Goal: Task Accomplishment & Management: Complete application form

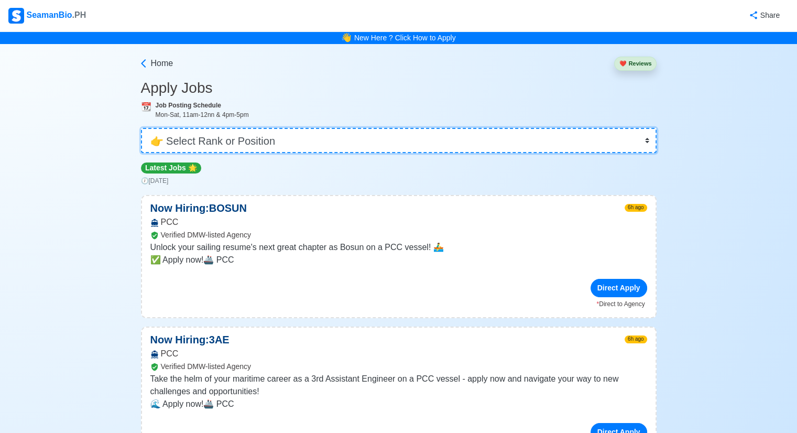
click at [645, 140] on select "👉 Select Rank or Position Master Chief Officer 2nd Officer 3rd Officer Junior O…" at bounding box center [399, 140] width 516 height 25
select select "2nd Engineer"
click at [142, 128] on select "👉 Select Rank or Position Master Chief Officer 2nd Officer 3rd Officer Junior O…" at bounding box center [399, 140] width 516 height 25
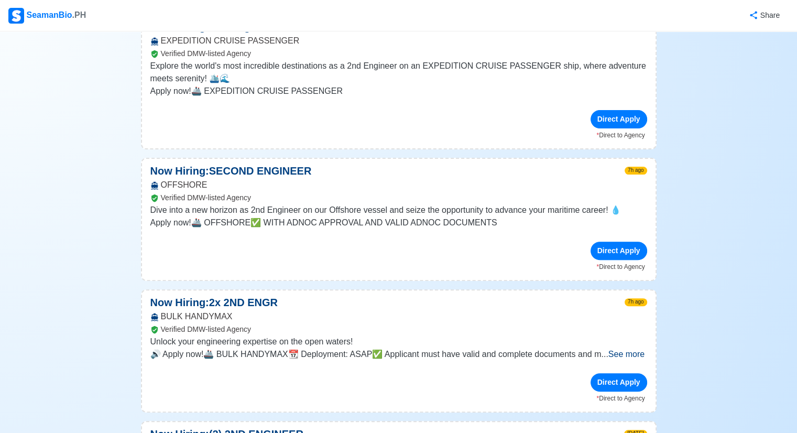
scroll to position [315, 0]
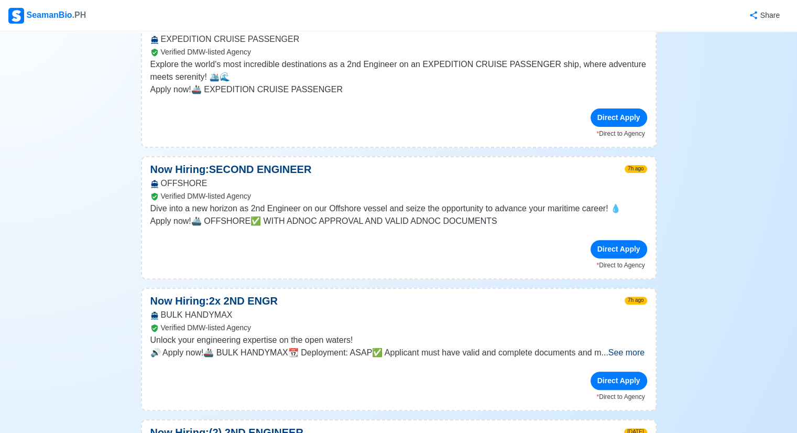
click at [632, 353] on span "See more" at bounding box center [627, 352] width 36 height 9
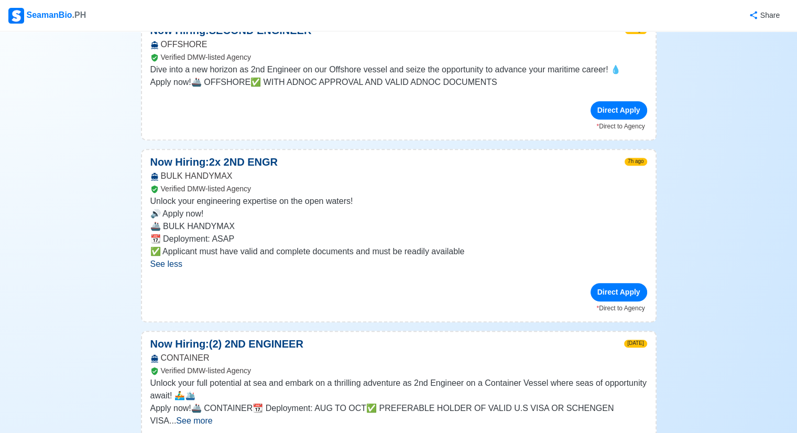
scroll to position [524, 0]
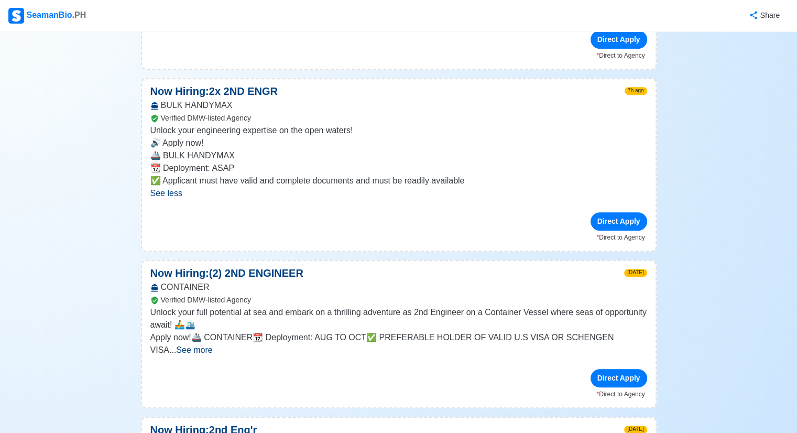
click at [212, 345] on span "See more" at bounding box center [194, 349] width 36 height 9
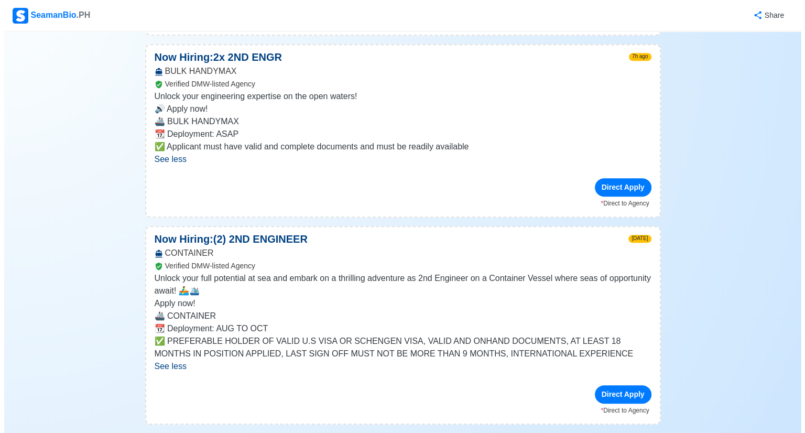
scroll to position [577, 0]
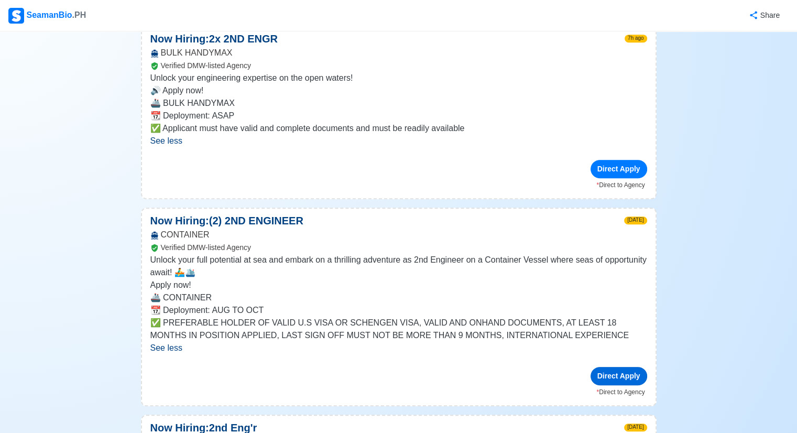
click at [625, 374] on div "Direct Apply" at bounding box center [619, 376] width 57 height 18
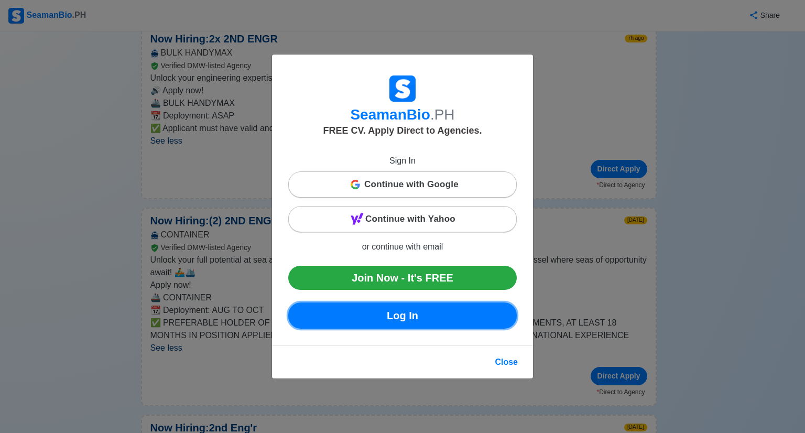
click at [416, 323] on link "Log In" at bounding box center [402, 315] width 229 height 26
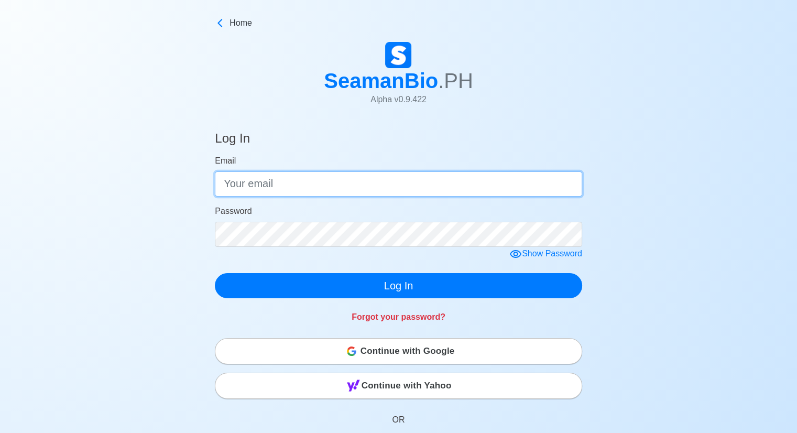
type input "[EMAIL_ADDRESS][DOMAIN_NAME]"
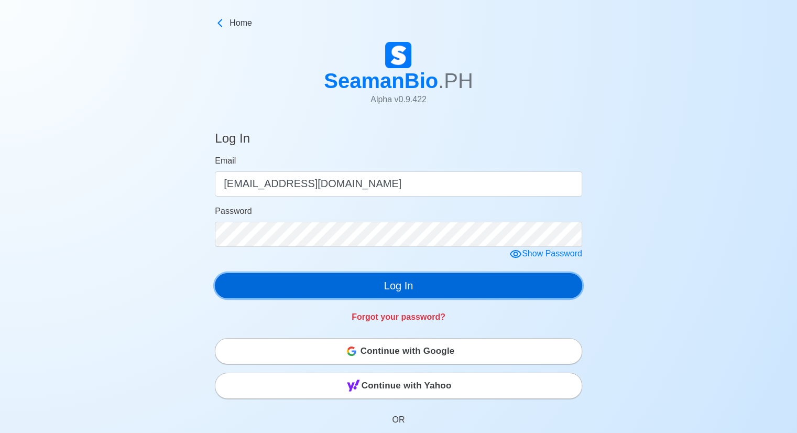
click at [410, 284] on button "Log In" at bounding box center [398, 285] width 367 height 25
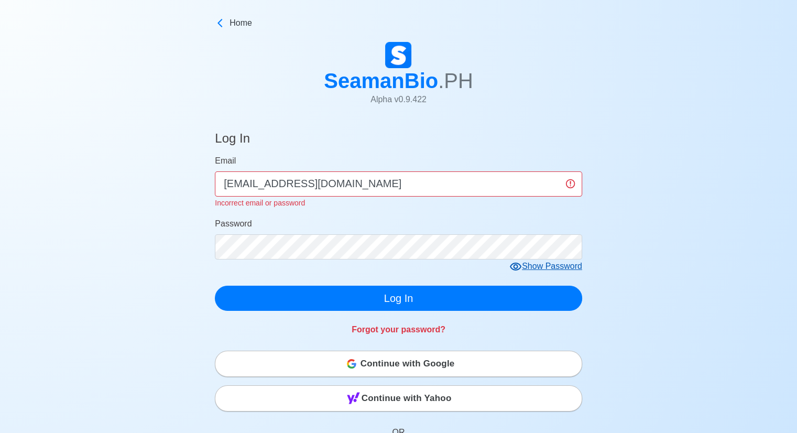
click at [518, 267] on icon at bounding box center [516, 267] width 12 height 8
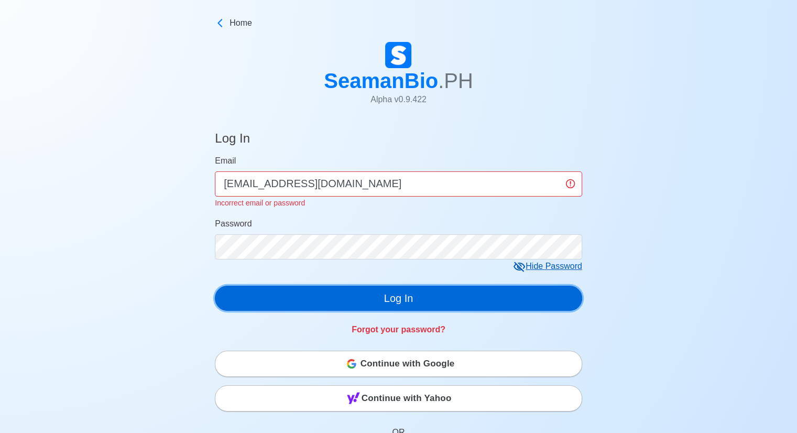
click at [415, 296] on button "Log In" at bounding box center [398, 298] width 367 height 25
click at [435, 294] on button "Log In" at bounding box center [398, 298] width 367 height 25
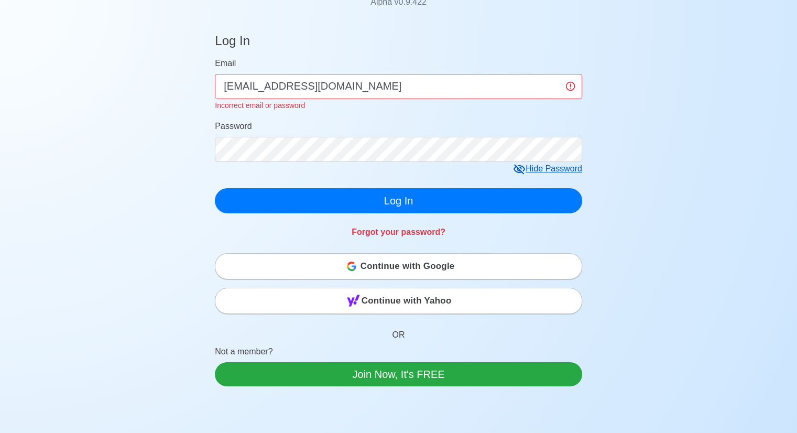
scroll to position [105, 0]
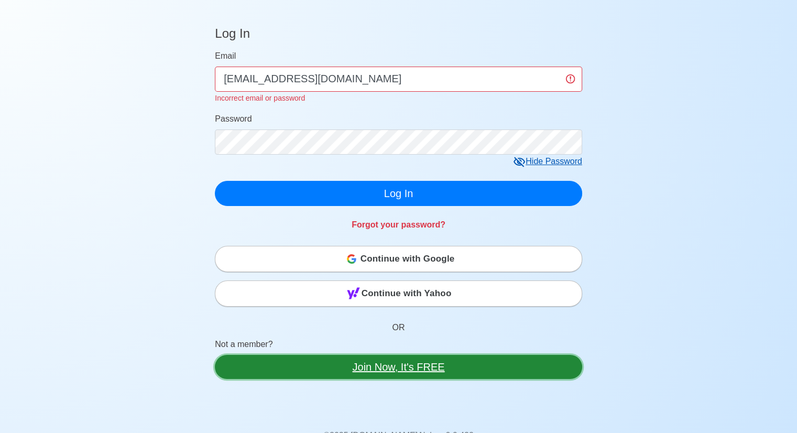
click at [402, 363] on link "Join Now, It's FREE" at bounding box center [398, 367] width 367 height 24
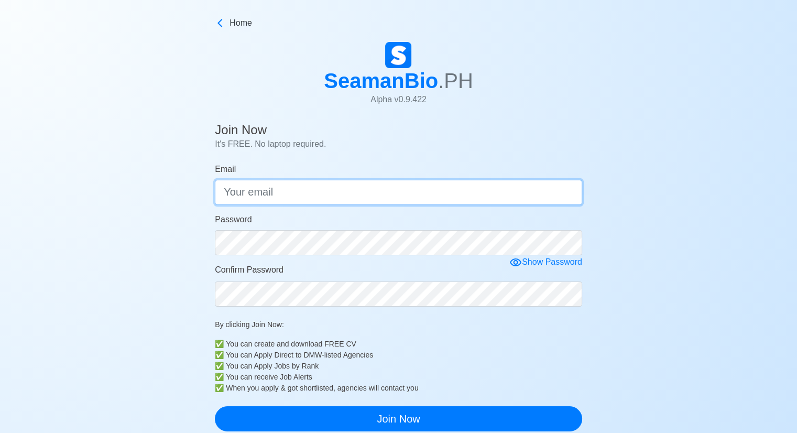
click at [305, 189] on input "Email" at bounding box center [398, 192] width 367 height 25
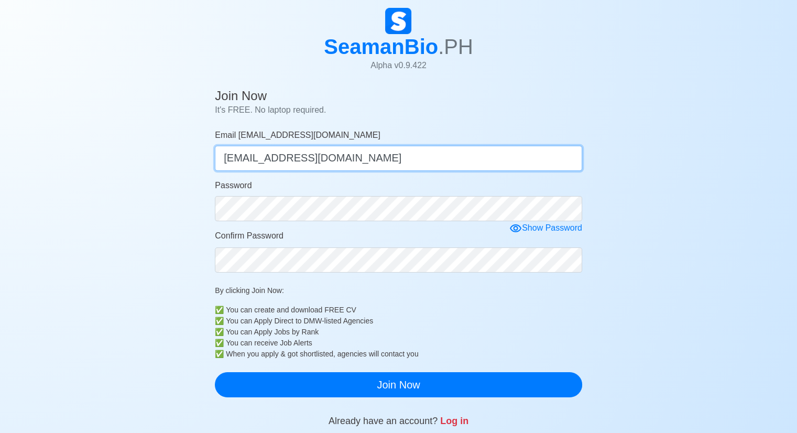
scroll to position [52, 0]
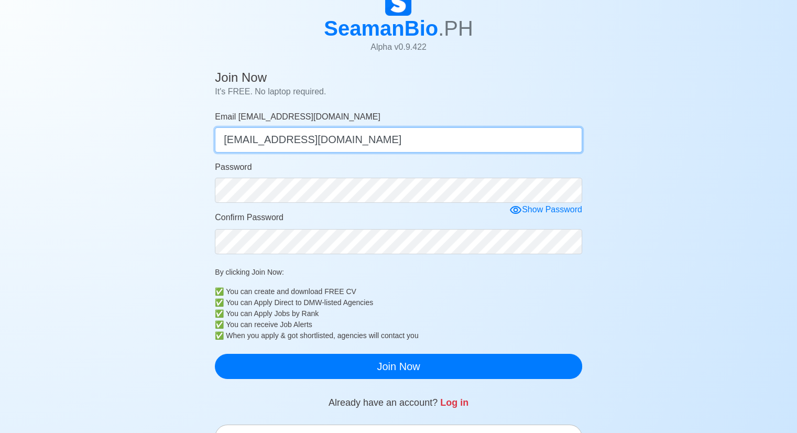
type input "[EMAIL_ADDRESS][DOMAIN_NAME]"
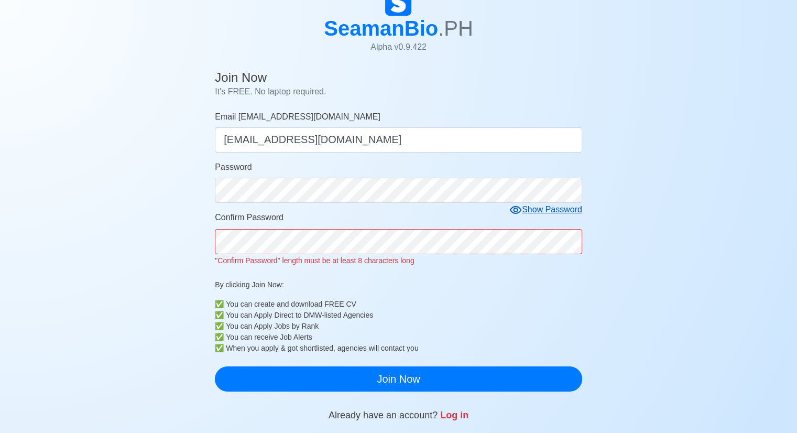
click at [552, 211] on div "Show Password" at bounding box center [545, 209] width 73 height 13
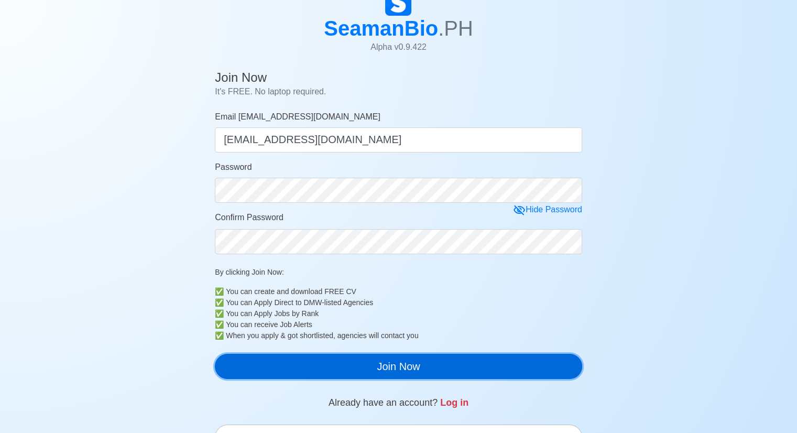
click at [370, 370] on button "Join Now" at bounding box center [398, 366] width 367 height 25
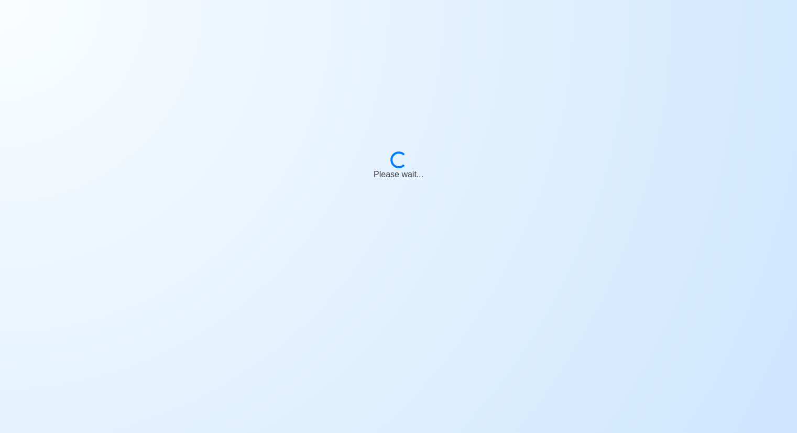
scroll to position [0, 0]
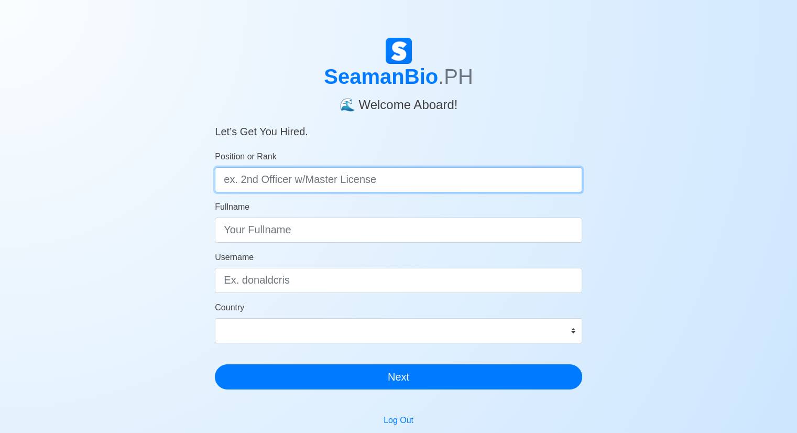
click at [378, 182] on input "Position or Rank" at bounding box center [398, 179] width 367 height 25
type input "2nd Engr.with CE license"
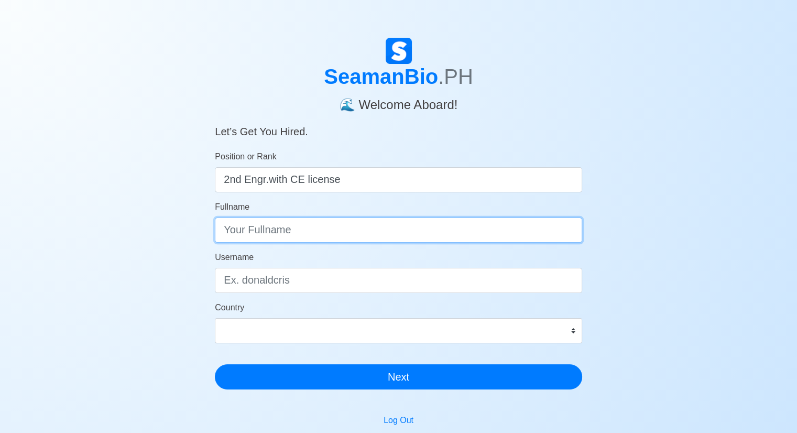
click at [320, 233] on input "Fullname" at bounding box center [398, 230] width 367 height 25
type input "[PERSON_NAME] DERPO"
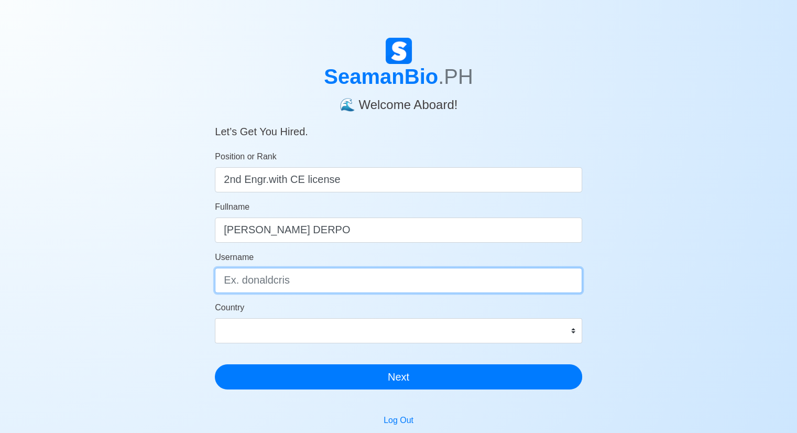
click at [296, 281] on input "Username" at bounding box center [398, 280] width 367 height 25
type input "ronaldderps"
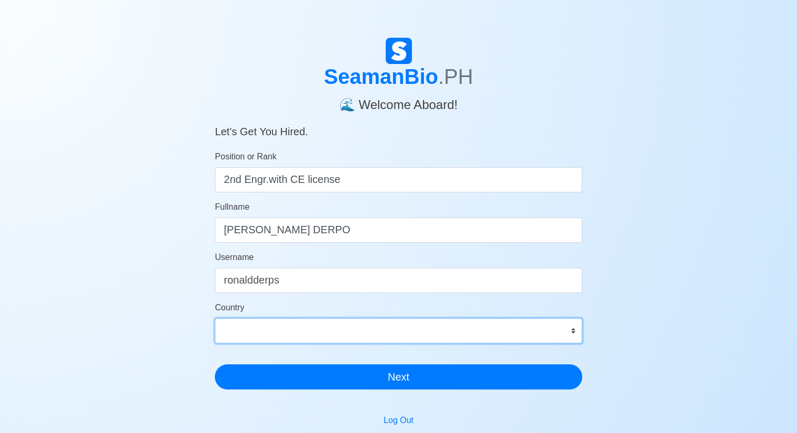
click at [574, 328] on select "Afghanistan Åland Islands Albania Algeria American Samoa Andorra Angola Anguill…" at bounding box center [398, 330] width 367 height 25
select select "PH"
click at [215, 318] on select "Afghanistan Åland Islands Albania Algeria American Samoa Andorra Angola Anguill…" at bounding box center [398, 330] width 367 height 25
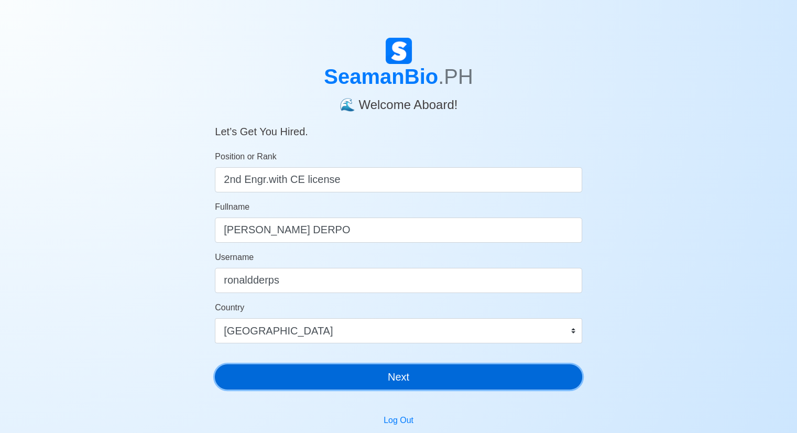
click at [398, 371] on button "Next" at bounding box center [398, 376] width 367 height 25
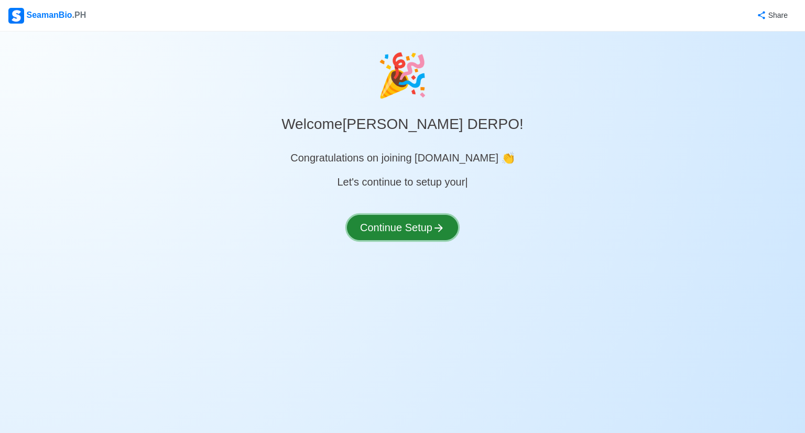
click at [436, 228] on icon at bounding box center [438, 228] width 13 height 13
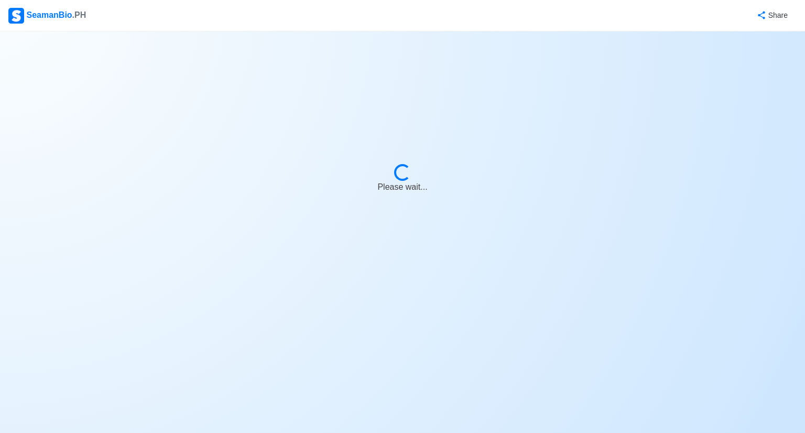
select select "Visible for Hiring"
select select "PH"
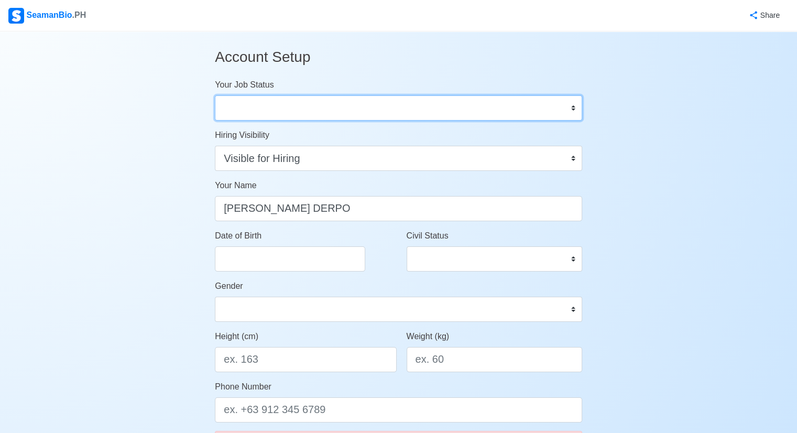
click at [573, 107] on select "Onboard Actively Looking for Job Not Looking for Job" at bounding box center [398, 107] width 367 height 25
select select "Actively Looking for Job"
click at [215, 95] on select "Onboard Actively Looking for Job Not Looking for Job" at bounding box center [398, 107] width 367 height 25
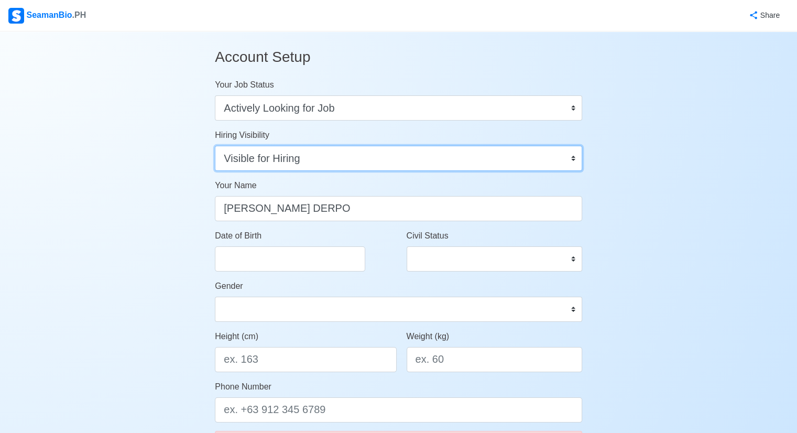
click at [576, 158] on select "Visible for Hiring Not Visible for Hiring" at bounding box center [398, 158] width 367 height 25
click at [215, 146] on select "Visible for Hiring Not Visible for Hiring" at bounding box center [398, 158] width 367 height 25
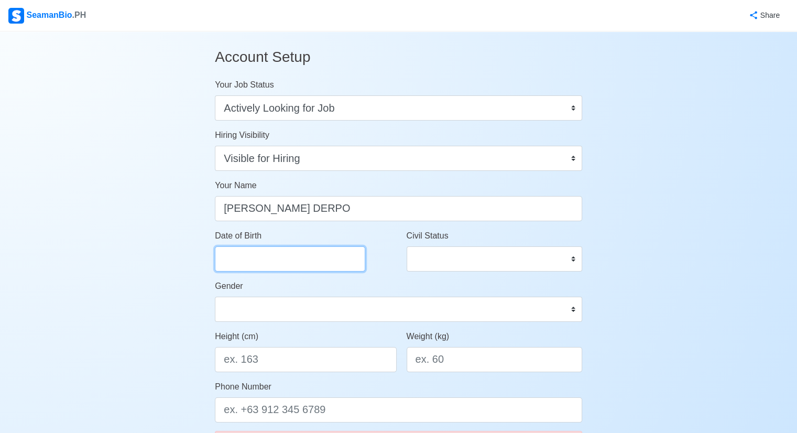
click at [265, 255] on input "Date of Birth" at bounding box center [290, 258] width 150 height 25
select select "****"
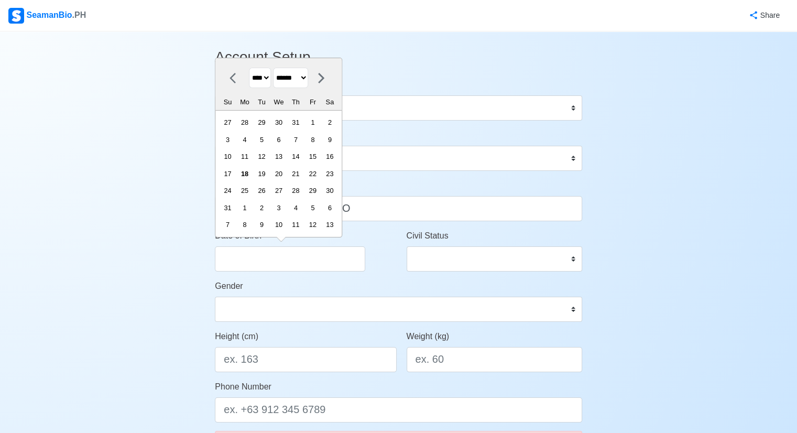
click at [308, 80] on select "******* ******** ***** ***** *** **** **** ****** ********* ******* ******** **…" at bounding box center [290, 78] width 35 height 20
click at [277, 68] on select "******* ******** ***** ***** *** **** **** ****** ********* ******* ******** **…" at bounding box center [290, 78] width 35 height 20
click at [231, 76] on icon at bounding box center [236, 78] width 13 height 13
select select "*******"
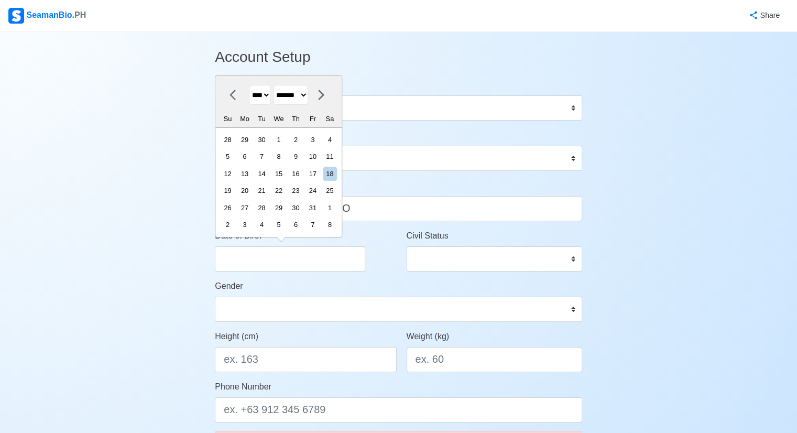
click at [270, 95] on select "**** **** **** **** **** **** **** **** **** **** **** **** **** **** **** ****…" at bounding box center [260, 95] width 22 height 20
select select "****"
click at [249, 85] on select "**** **** **** **** **** **** **** **** **** **** **** **** **** **** **** ****…" at bounding box center [260, 95] width 22 height 20
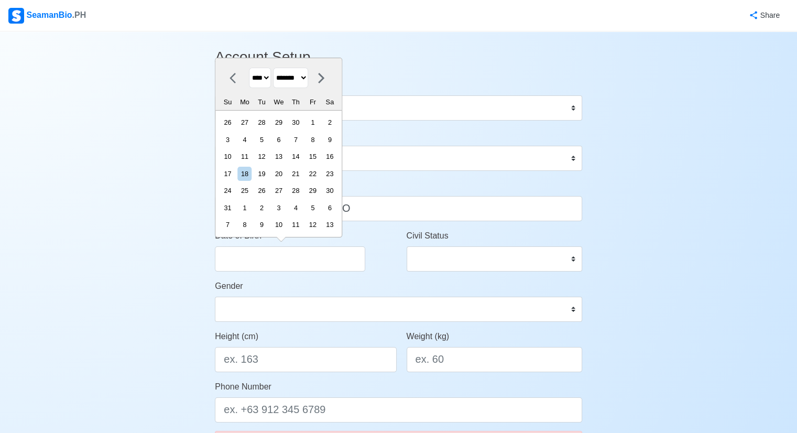
click at [308, 75] on select "******* ******** ***** ***** *** **** **** ****** ********* ******* ******** **…" at bounding box center [290, 78] width 35 height 20
select select "********"
click at [277, 85] on select "******* ******** ***** ***** *** **** **** ****** ********* ******* ******** **…" at bounding box center [290, 78] width 35 height 20
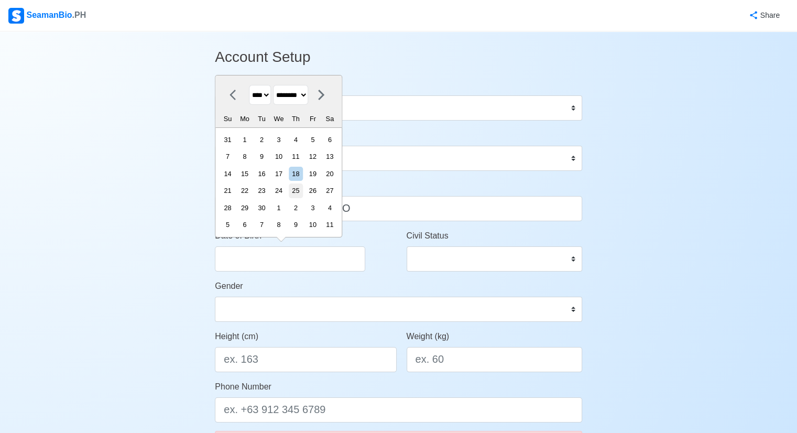
click at [302, 191] on div "25" at bounding box center [296, 190] width 14 height 14
type input "11/25/1965"
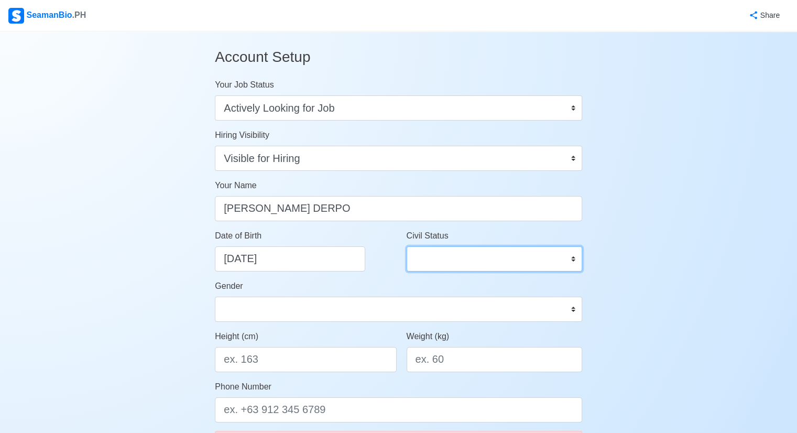
click at [570, 256] on select "Single Married Widowed Separated" at bounding box center [495, 258] width 176 height 25
select select "Separated"
click at [407, 246] on select "Single Married Widowed Separated" at bounding box center [495, 258] width 176 height 25
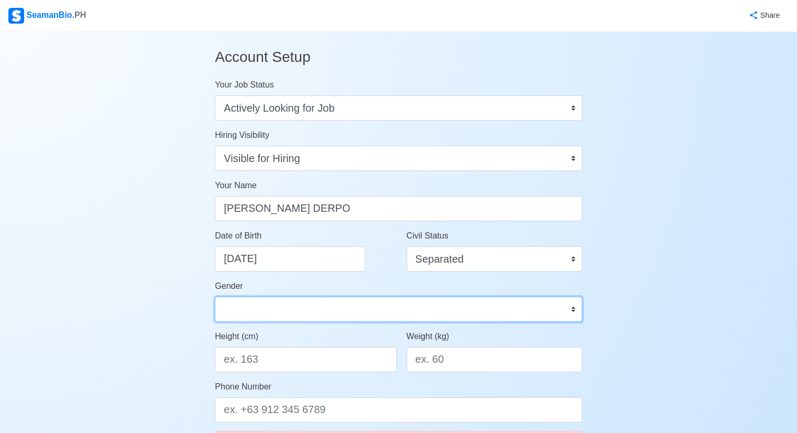
click at [574, 309] on select "Male Female" at bounding box center [398, 309] width 367 height 25
select select "Male"
click at [215, 297] on select "Male Female" at bounding box center [398, 309] width 367 height 25
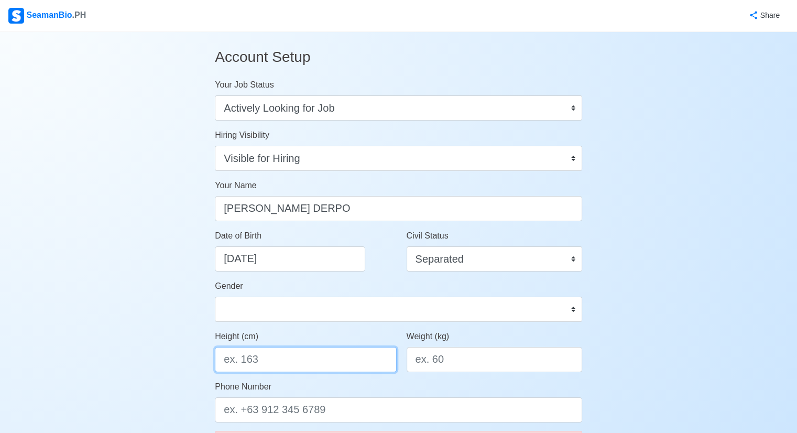
click at [263, 359] on input "Height (cm)" at bounding box center [305, 359] width 181 height 25
type input "168"
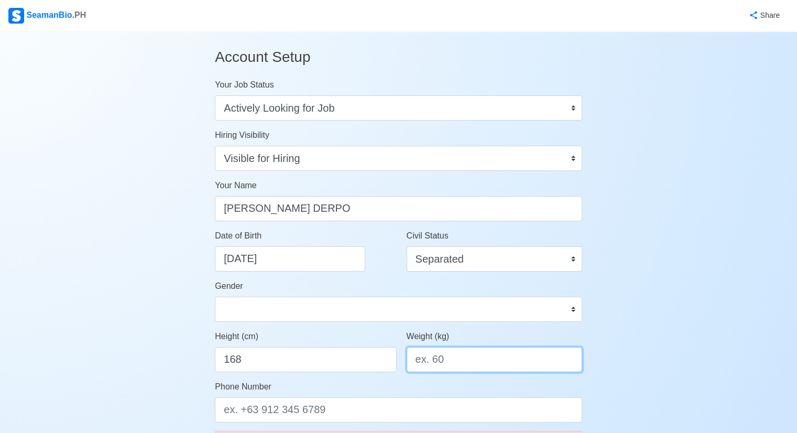
click at [459, 361] on input "Weight (kg)" at bounding box center [495, 359] width 176 height 25
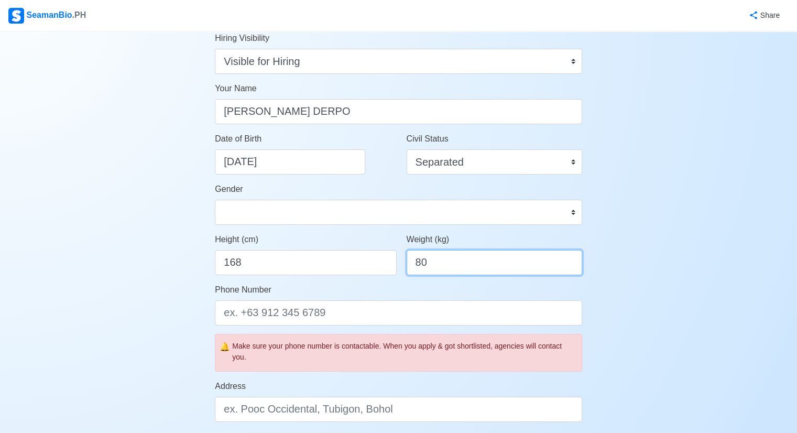
scroll to position [105, 0]
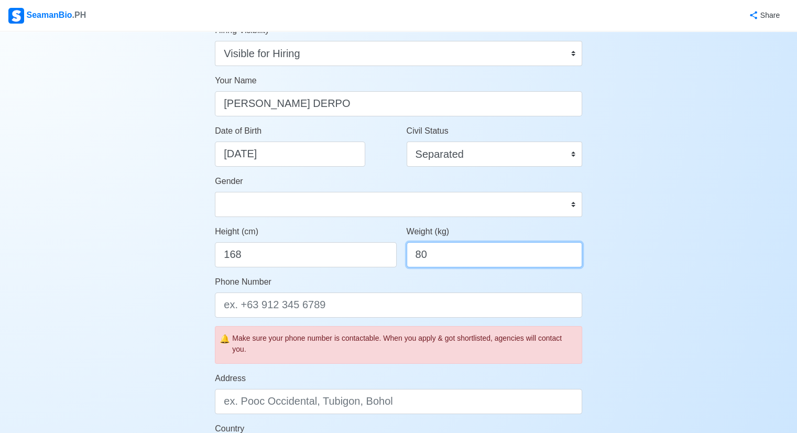
type input "80"
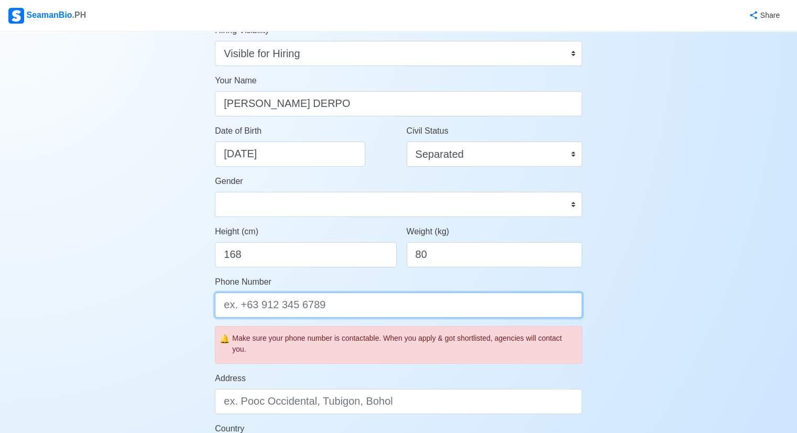
click at [329, 306] on input "Phone Number" at bounding box center [398, 304] width 367 height 25
type input "+639493405337"
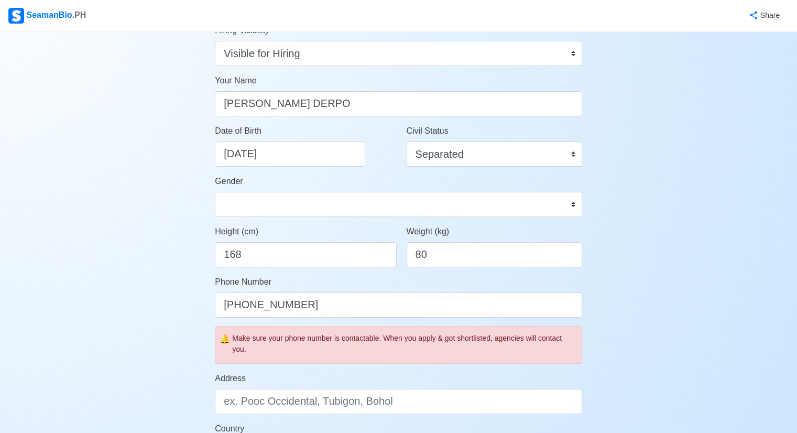
click at [428, 378] on div "Address" at bounding box center [398, 393] width 367 height 42
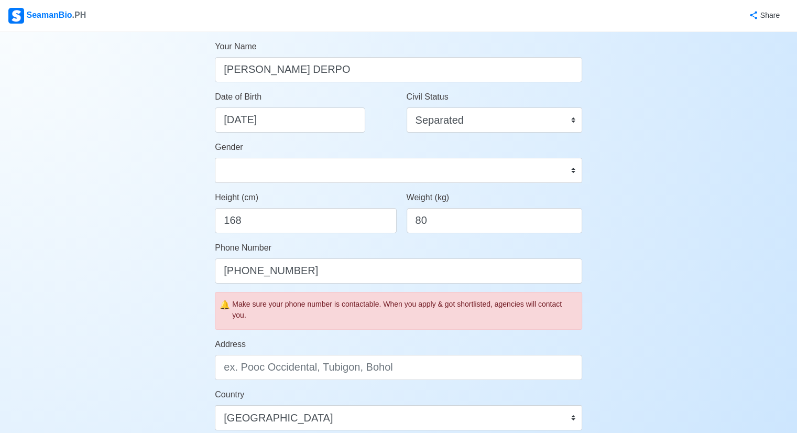
scroll to position [157, 0]
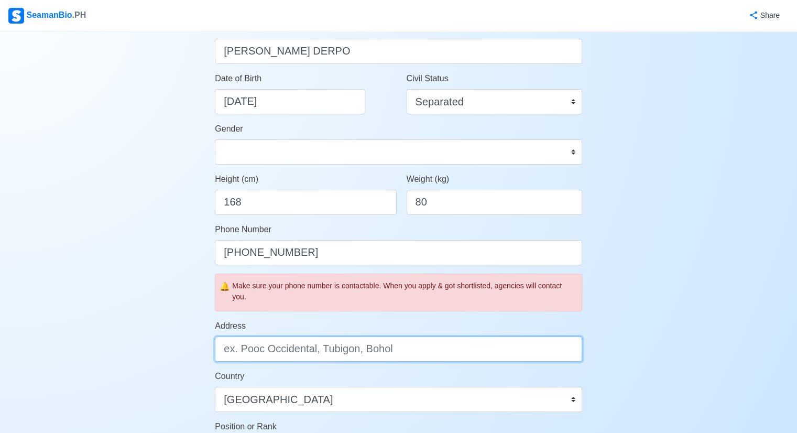
click at [409, 351] on input "Address" at bounding box center [398, 349] width 367 height 25
type input "b"
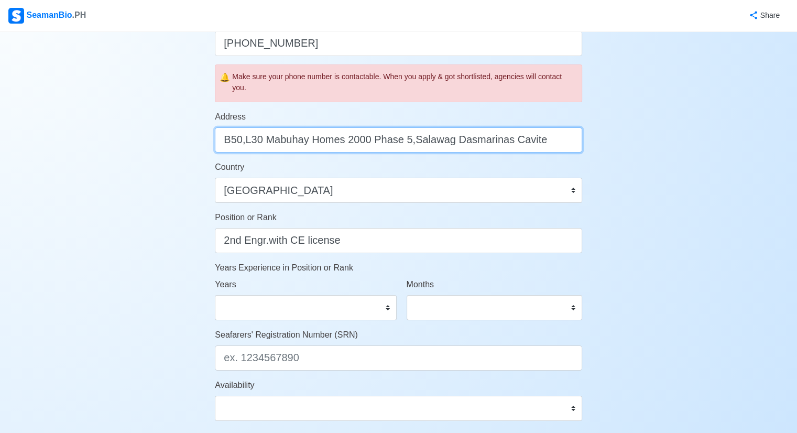
scroll to position [367, 0]
type input "B50,L30 Mabuhay Homes 2000 Phase 5,Salawag Dasmarinas Cavite"
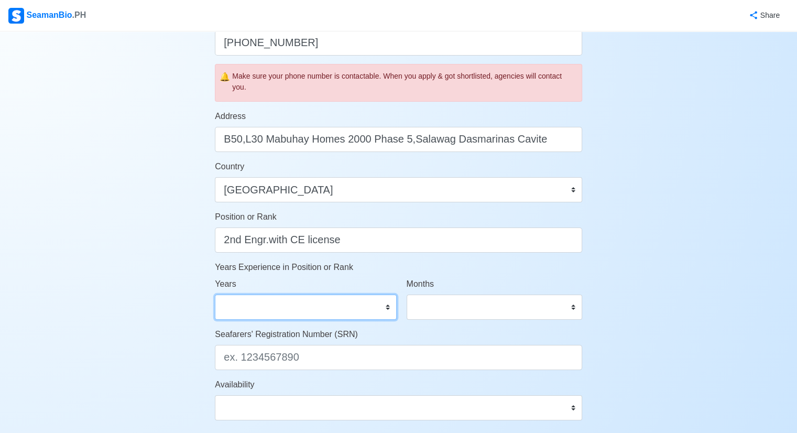
click at [252, 311] on select "0 1 2 3 4 5 6 7 8 9 10 11 12 13 14 15 16 17 18 19 20 21 22 23 24 25 26 27 28 29…" at bounding box center [305, 307] width 181 height 25
select select "2"
click at [215, 295] on select "0 1 2 3 4 5 6 7 8 9 10 11 12 13 14 15 16 17 18 19 20 21 22 23 24 25 26 27 28 29…" at bounding box center [305, 307] width 181 height 25
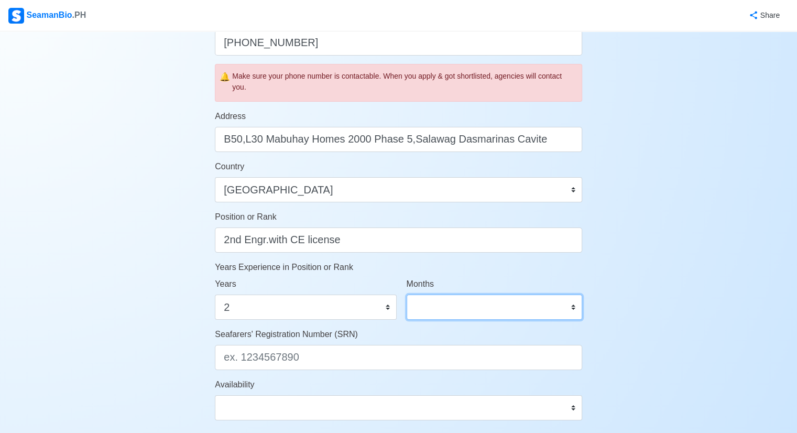
click at [574, 304] on select "0 1 2 3 4 5 6 7 8 9 10 11" at bounding box center [495, 307] width 176 height 25
click at [407, 295] on select "0 1 2 3 4 5 6 7 8 9 10 11" at bounding box center [495, 307] width 176 height 25
click at [572, 306] on select "0 1 2 3 4 5 6 7 8 9 10 11" at bounding box center [495, 307] width 176 height 25
select select "3"
click at [407, 295] on select "0 1 2 3 4 5 6 7 8 9 10 11" at bounding box center [495, 307] width 176 height 25
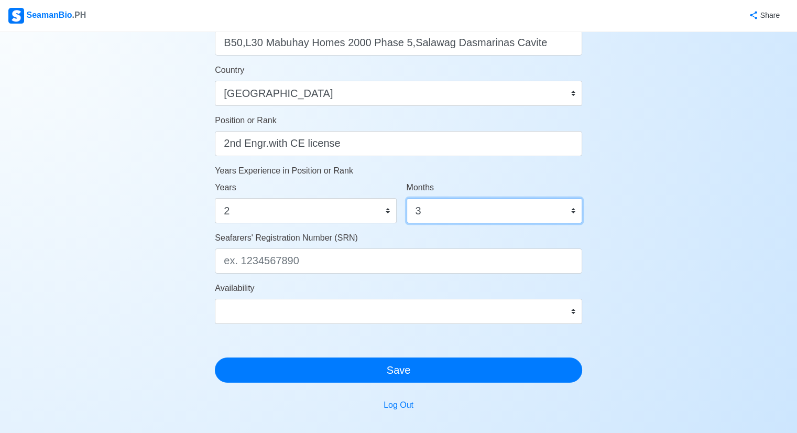
scroll to position [472, 0]
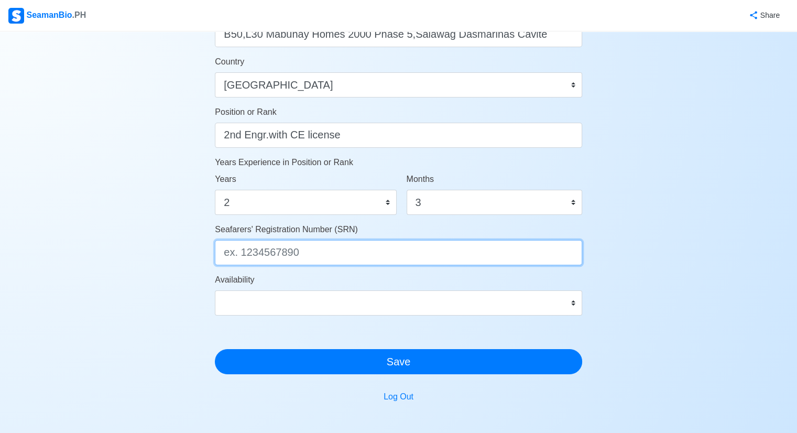
click at [312, 251] on input "Seafarers' Registration Number (SRN)" at bounding box center [398, 252] width 367 height 25
type input "6511250004"
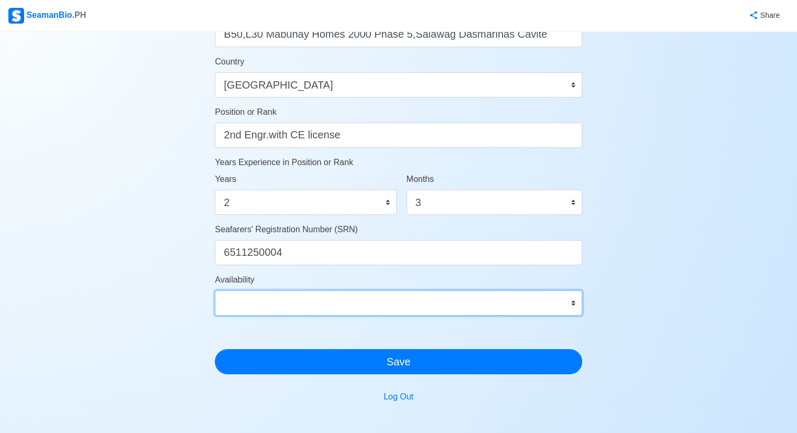
click at [574, 301] on select "Immediate Sep 2025 Oct 2025 Nov 2025 Dec 2025 Jan 2026 Feb 2026 Mar 2026 Apr 20…" at bounding box center [398, 302] width 367 height 25
select select "1756656000000"
click at [215, 290] on select "Immediate Sep 2025 Oct 2025 Nov 2025 Dec 2025 Jan 2026 Feb 2026 Mar 2026 Apr 20…" at bounding box center [398, 302] width 367 height 25
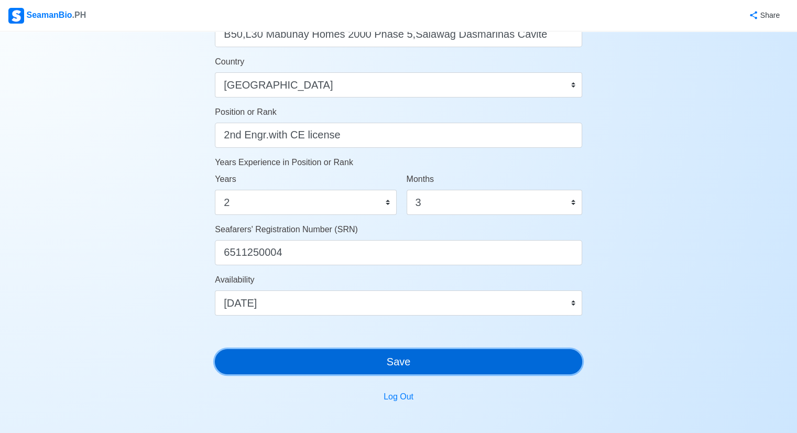
click at [405, 359] on button "Save" at bounding box center [398, 361] width 367 height 25
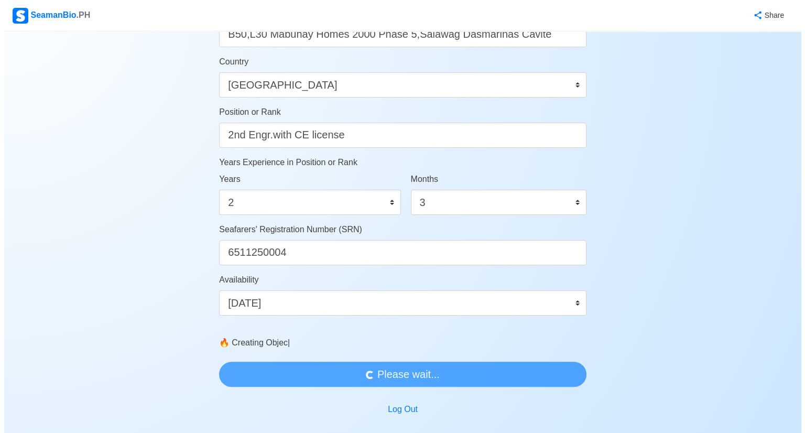
scroll to position [0, 0]
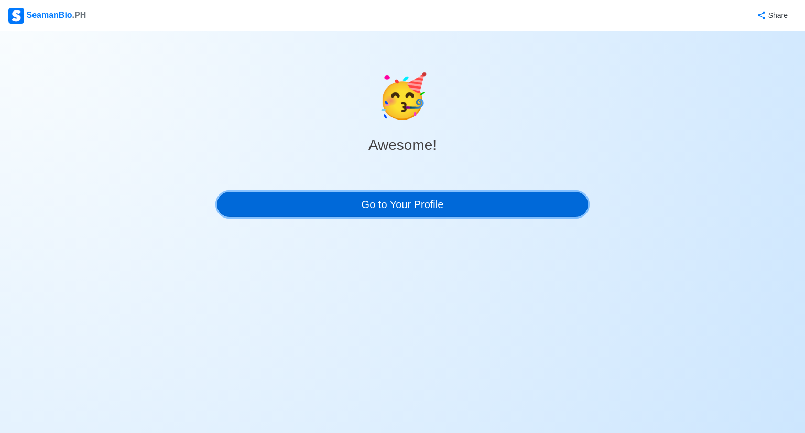
click at [420, 203] on link "Go to Your Profile" at bounding box center [402, 204] width 371 height 25
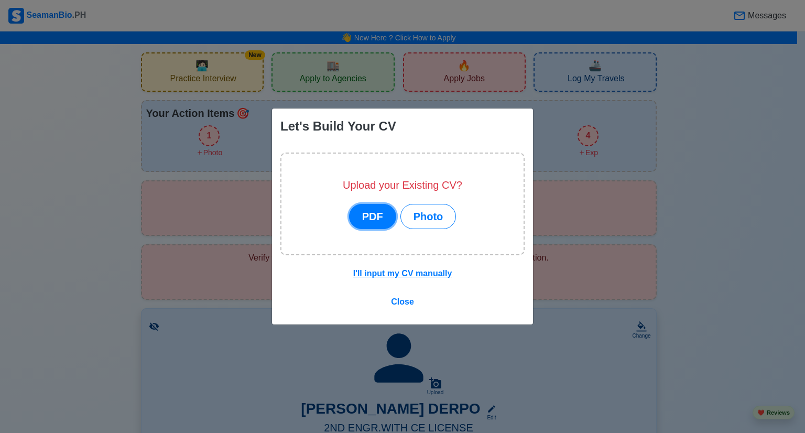
click at [380, 218] on button "PDF" at bounding box center [372, 216] width 47 height 25
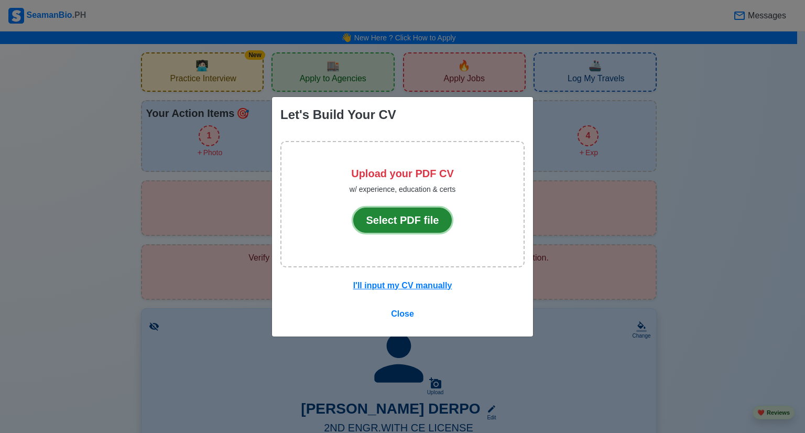
click at [380, 218] on button "Select PDF file" at bounding box center [402, 220] width 99 height 25
click at [390, 285] on u "I'll input my CV manually" at bounding box center [402, 285] width 99 height 9
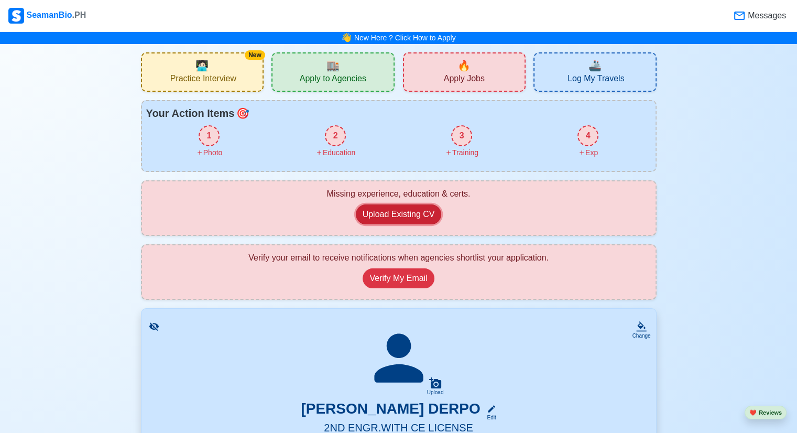
click at [411, 218] on button "Upload Existing CV" at bounding box center [399, 214] width 86 height 20
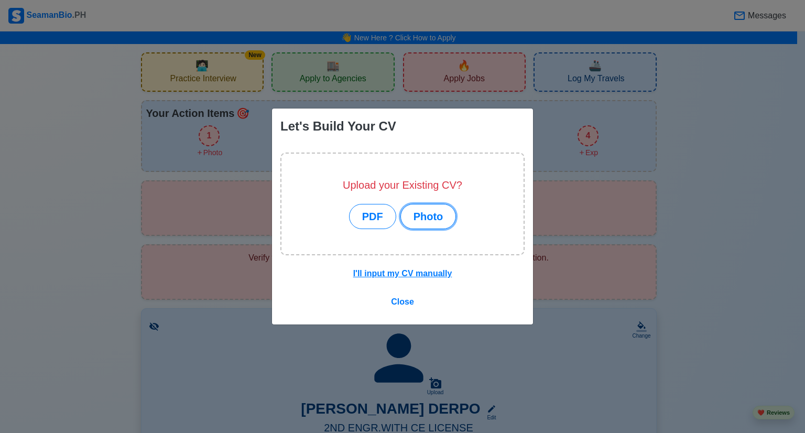
click at [411, 218] on button "Photo" at bounding box center [428, 216] width 56 height 25
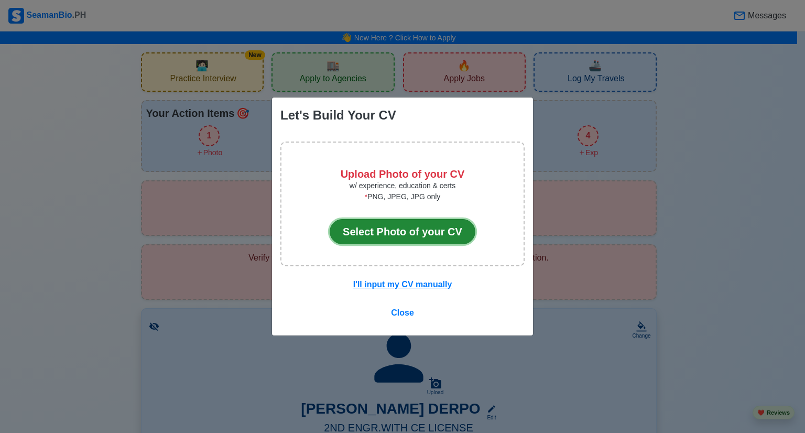
click at [411, 230] on button "Select Photo of your CV" at bounding box center [403, 231] width 146 height 25
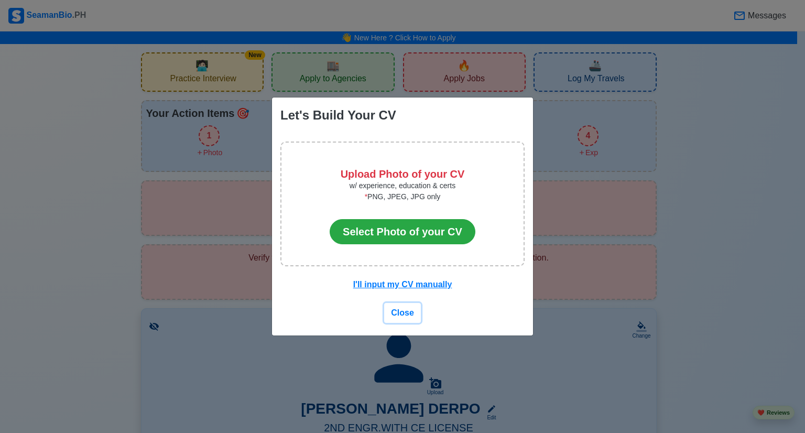
click at [402, 313] on span "Close" at bounding box center [402, 312] width 23 height 9
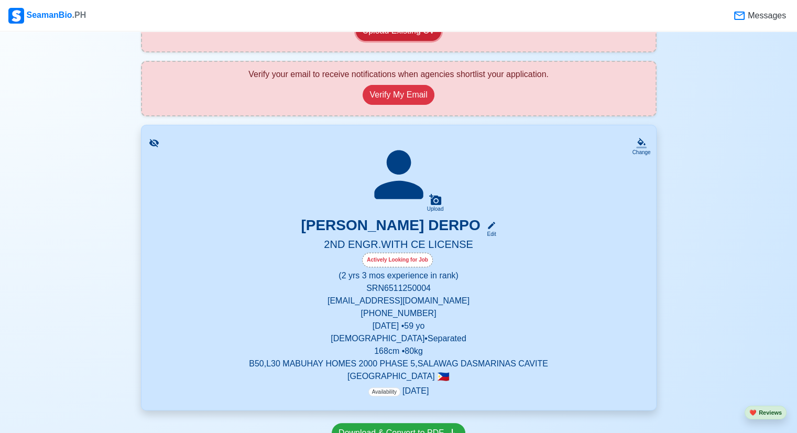
scroll to position [210, 0]
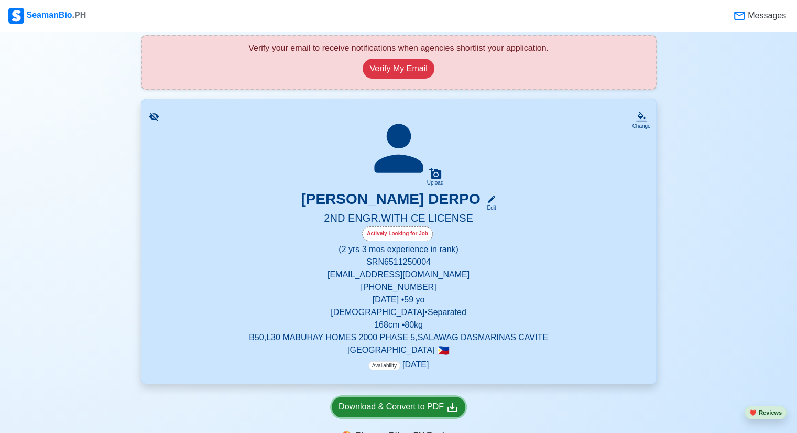
click at [412, 401] on div "Download & Convert to PDF" at bounding box center [399, 406] width 120 height 13
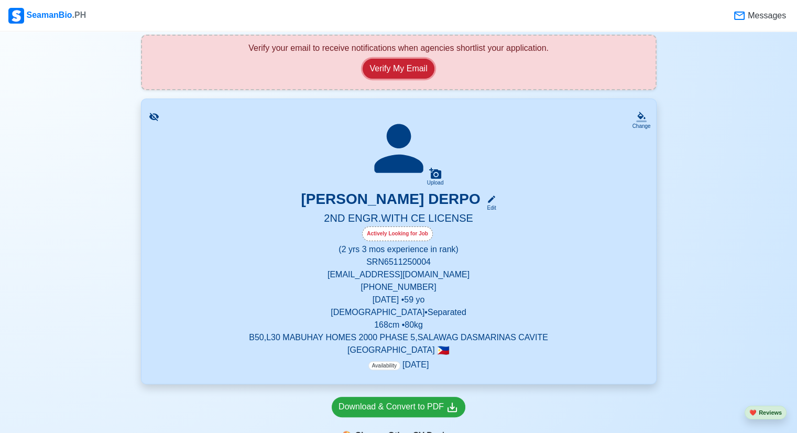
click at [409, 68] on button "Verify My Email" at bounding box center [398, 69] width 71 height 20
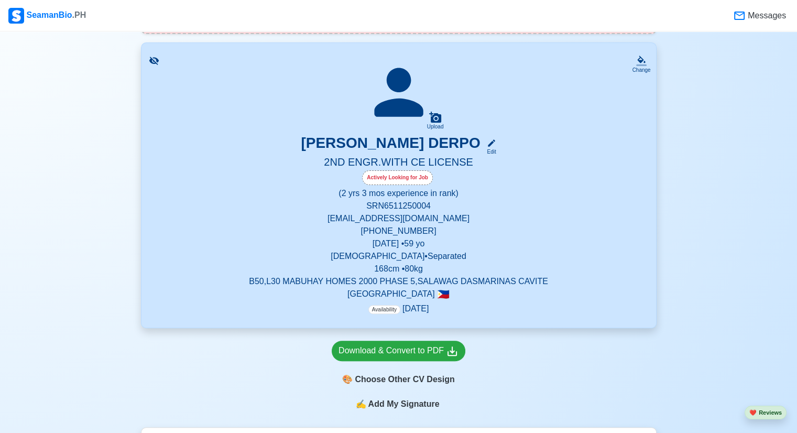
scroll to position [262, 0]
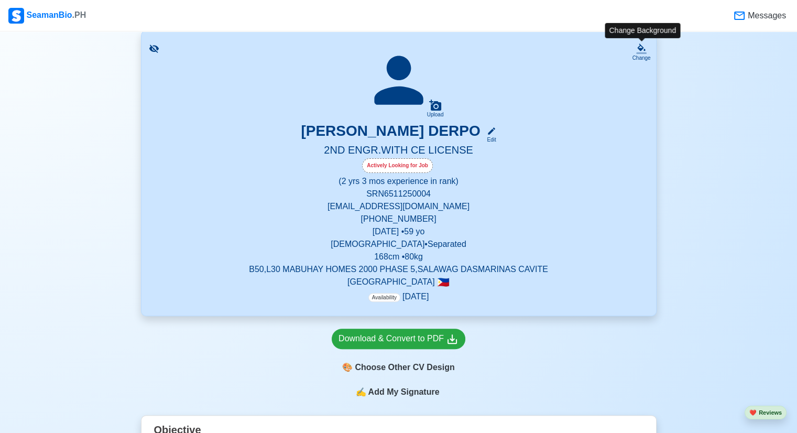
click at [643, 52] on icon at bounding box center [641, 53] width 10 height 2
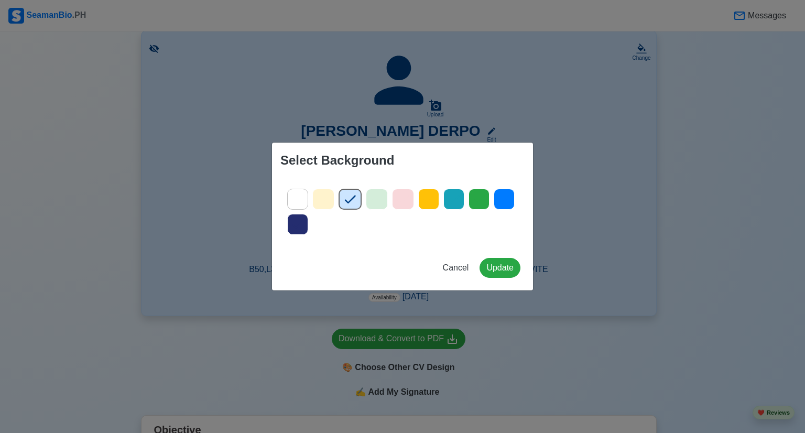
click at [480, 202] on icon at bounding box center [479, 199] width 16 height 16
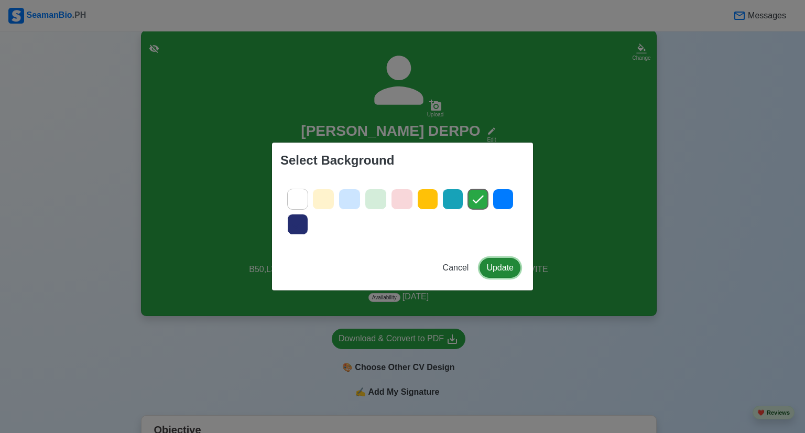
click at [490, 263] on button "Update" at bounding box center [500, 268] width 41 height 20
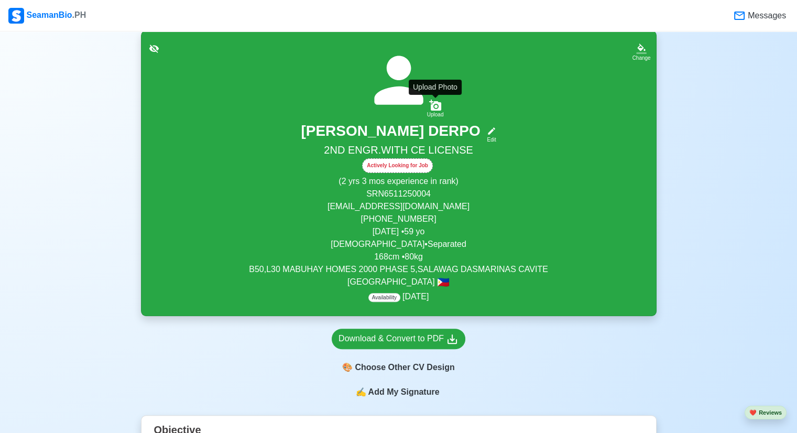
click at [438, 103] on icon at bounding box center [435, 105] width 12 height 11
click at [0, 0] on input "Upload" at bounding box center [0, 0] width 0 height 0
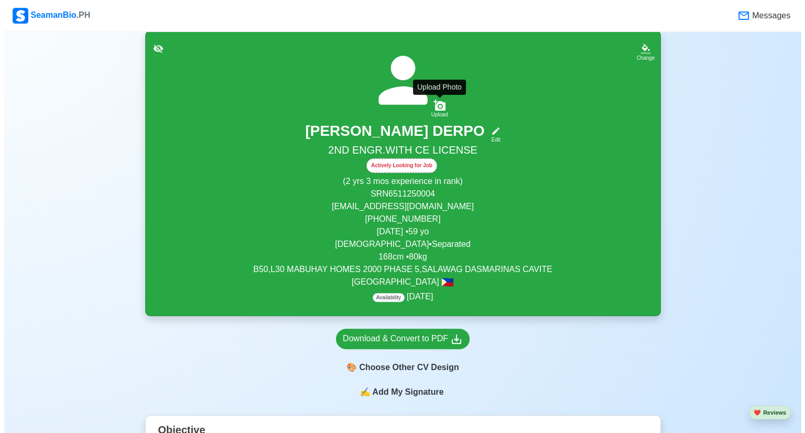
scroll to position [0, 0]
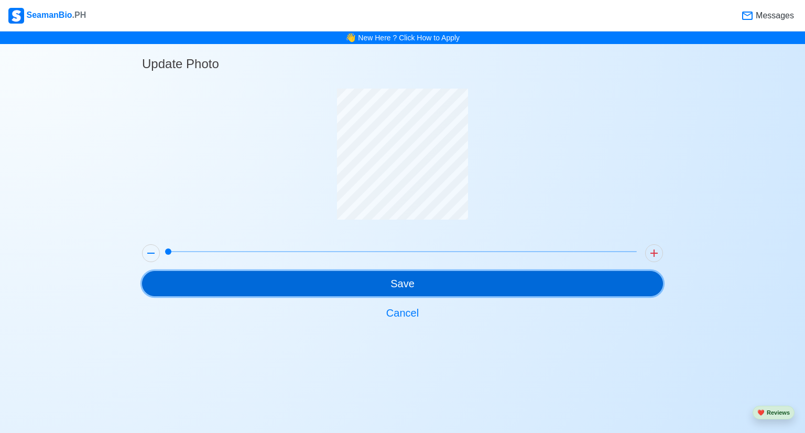
click at [396, 286] on button "Save" at bounding box center [402, 283] width 521 height 25
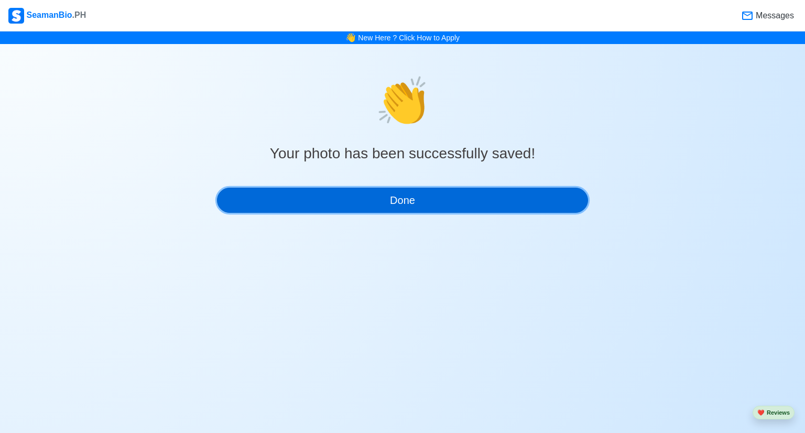
click at [425, 197] on button "Done" at bounding box center [402, 200] width 371 height 25
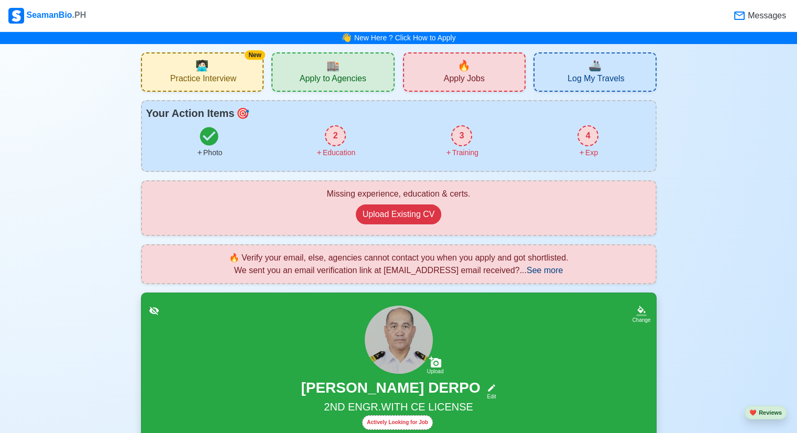
click at [334, 139] on div "2" at bounding box center [335, 135] width 21 height 21
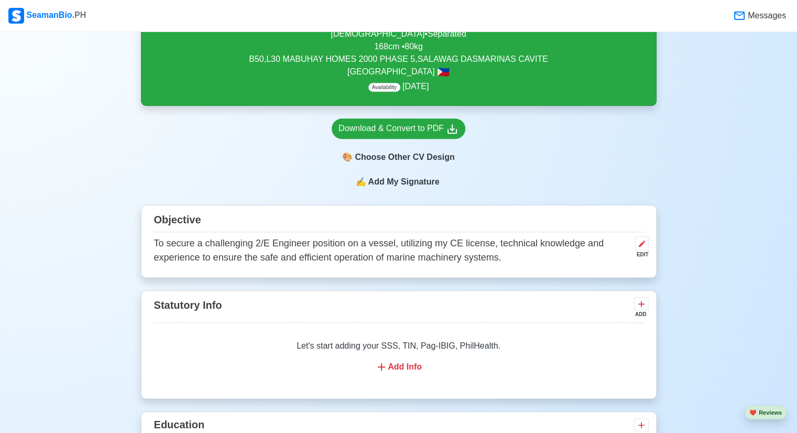
scroll to position [205, 0]
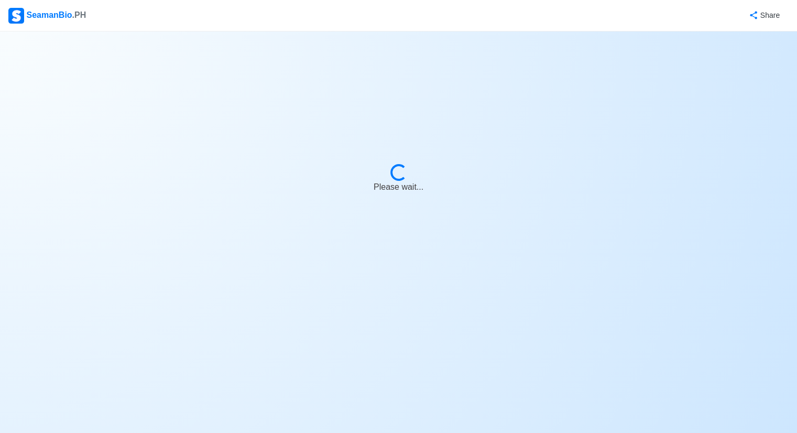
select select "Actively Looking for Job"
select select "Visible for Hiring"
select select "Separated"
select select "[DEMOGRAPHIC_DATA]"
select select "PH"
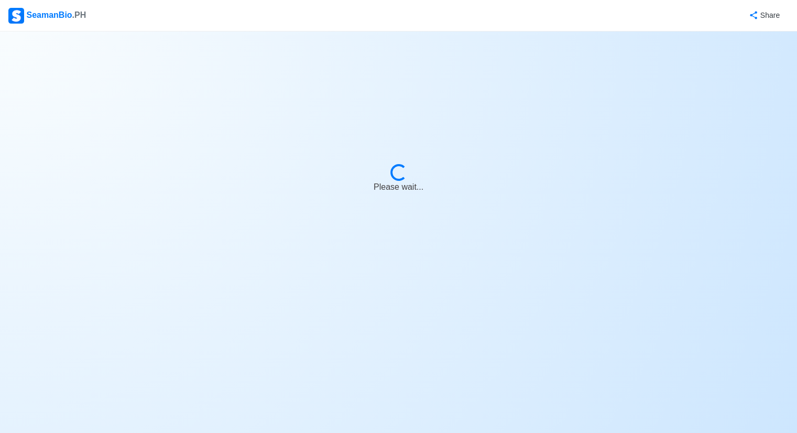
select select "2"
select select "3"
select select "1756656000000"
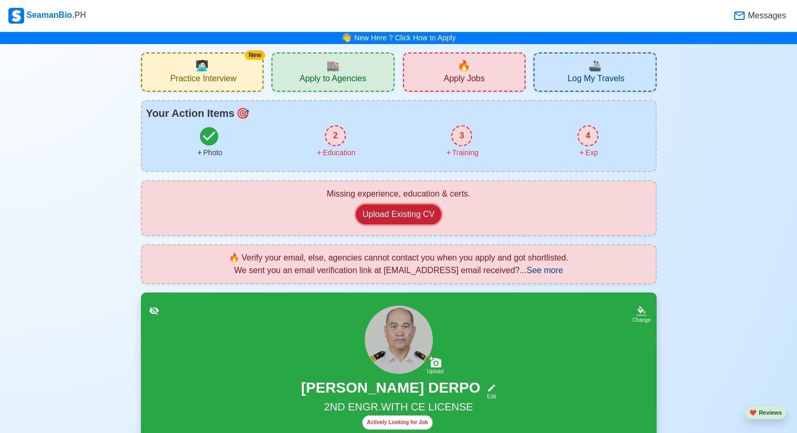
click at [394, 212] on button "Upload Existing CV" at bounding box center [399, 214] width 86 height 20
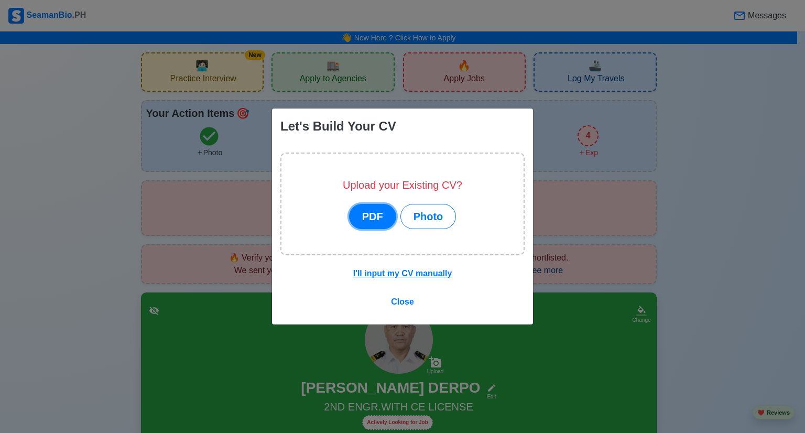
click at [378, 217] on button "PDF" at bounding box center [372, 216] width 47 height 25
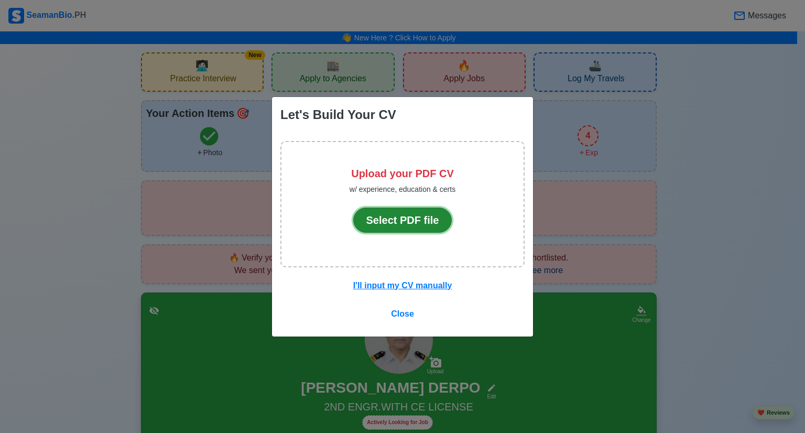
click at [378, 217] on button "Select PDF file" at bounding box center [402, 220] width 99 height 25
click at [397, 287] on u "I'll input my CV manually" at bounding box center [402, 285] width 99 height 9
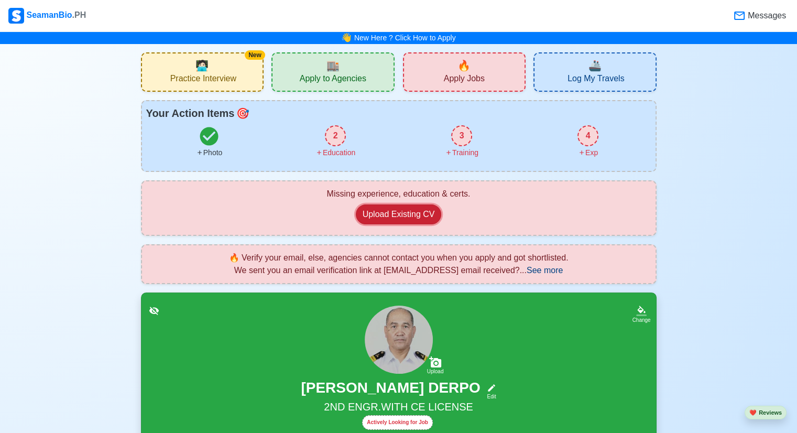
click at [412, 215] on button "Upload Existing CV" at bounding box center [399, 214] width 86 height 20
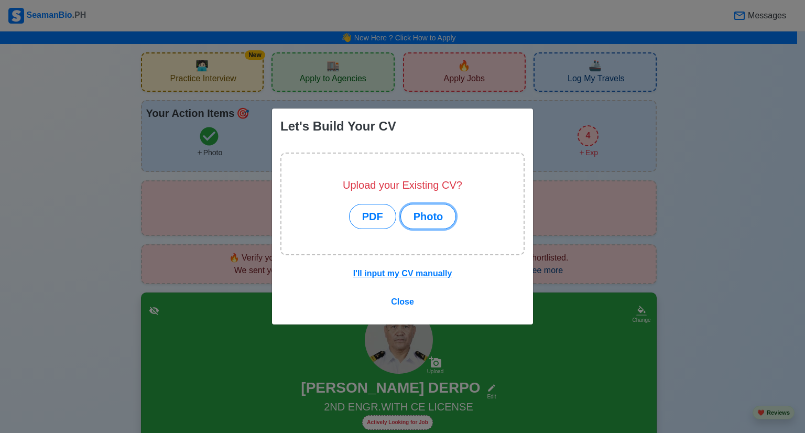
click at [412, 215] on button "Photo" at bounding box center [428, 216] width 56 height 25
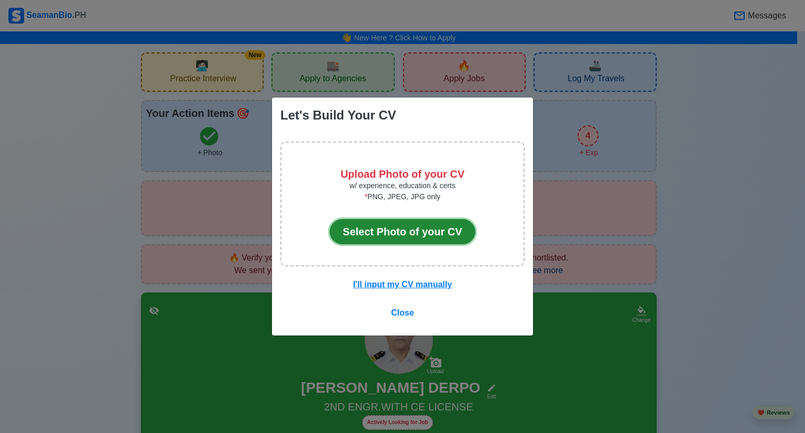
click at [413, 230] on button "Select Photo of your CV" at bounding box center [403, 231] width 146 height 25
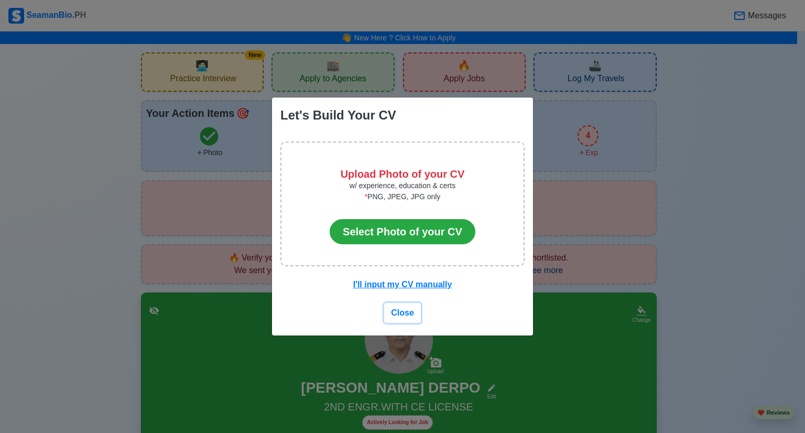
click at [395, 320] on button "Close" at bounding box center [402, 313] width 37 height 20
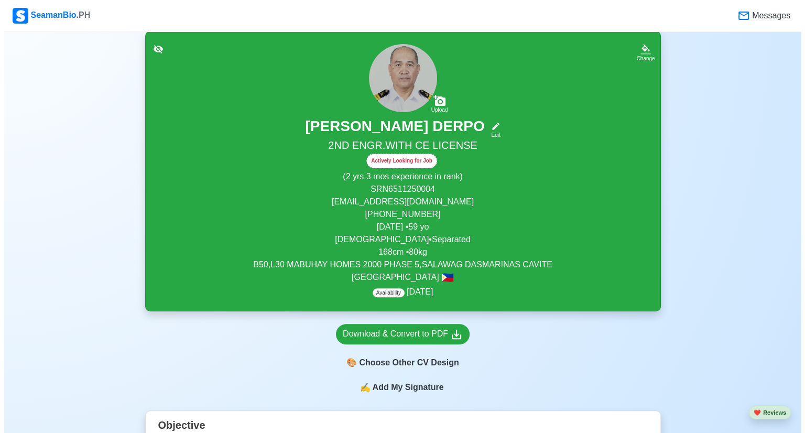
scroll to position [262, 0]
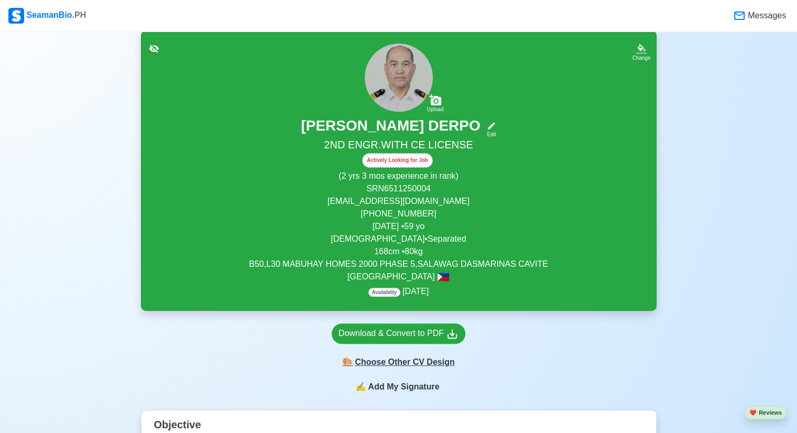
click at [438, 366] on div "🎨 Choose Other CV Design" at bounding box center [399, 362] width 134 height 20
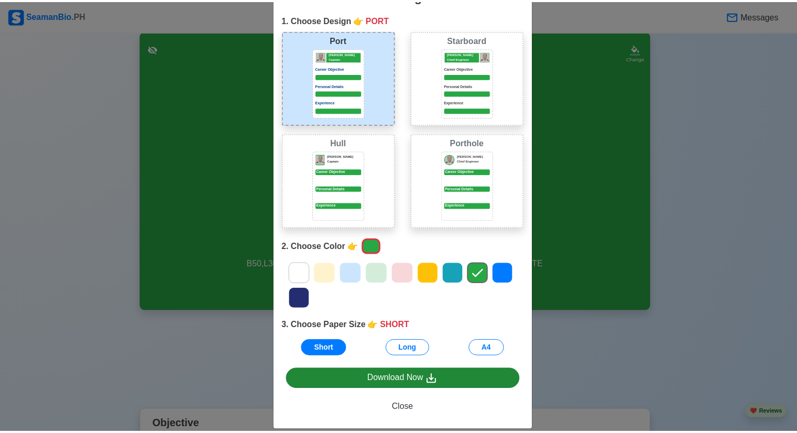
scroll to position [49, 0]
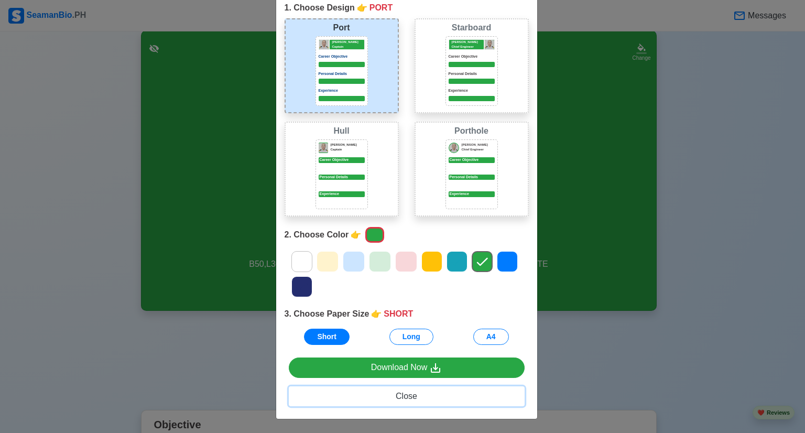
click at [398, 398] on span "Close" at bounding box center [406, 396] width 21 height 9
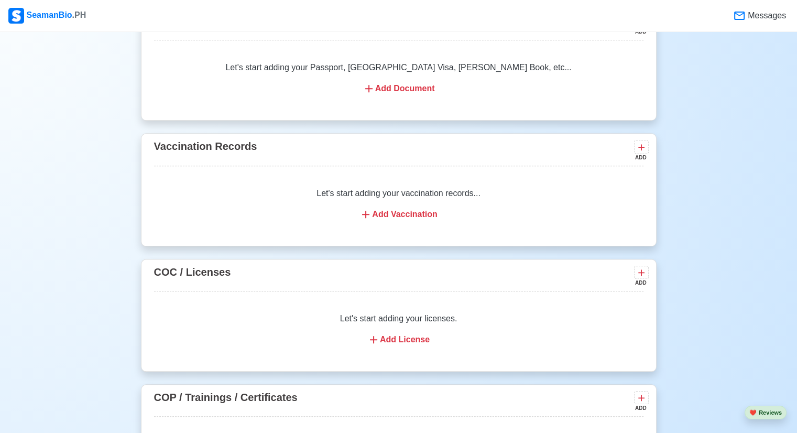
scroll to position [786, 0]
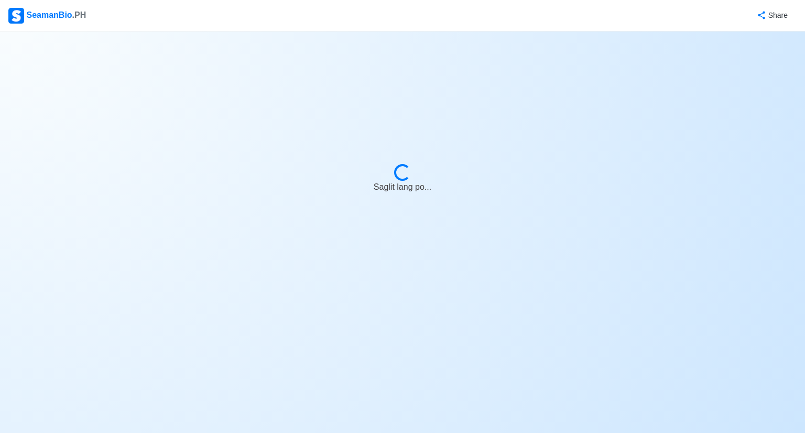
select select "Actively Looking for Job"
select select "Visible for Hiring"
select select "Separated"
select select "Male"
select select "PH"
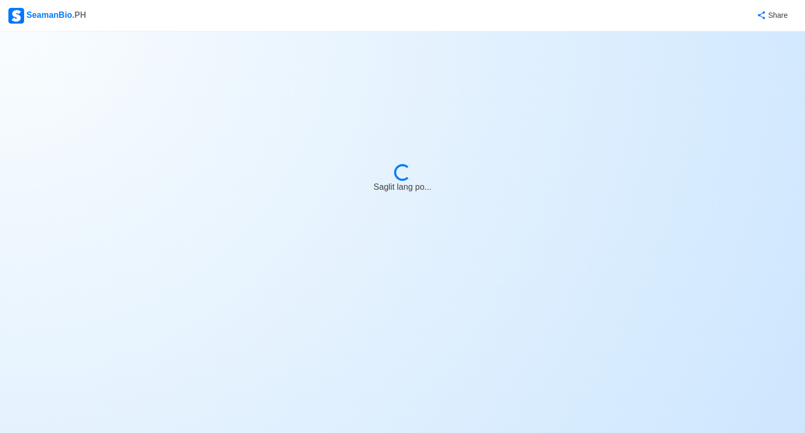
select select "2"
select select "3"
select select "1756656000000"
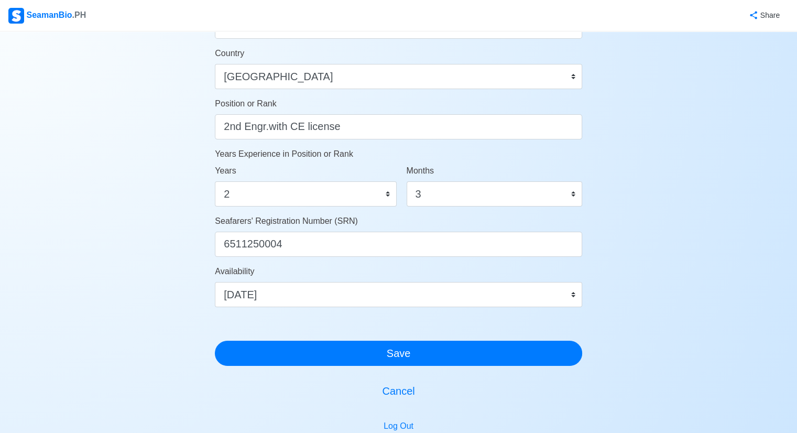
scroll to position [579, 0]
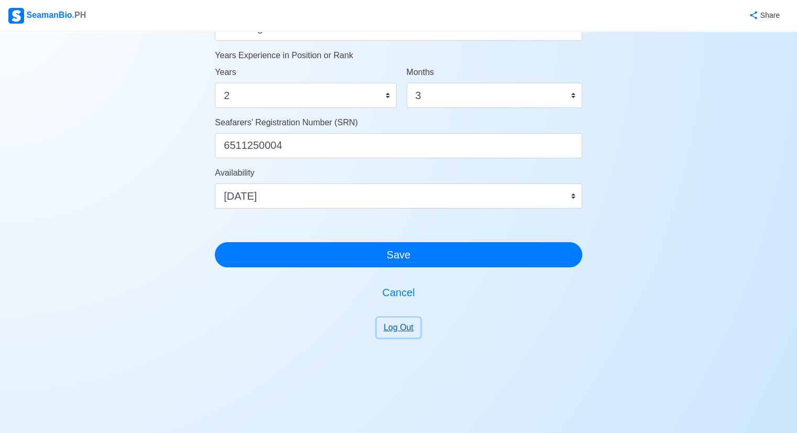
click at [398, 323] on button "Log Out" at bounding box center [399, 328] width 44 height 20
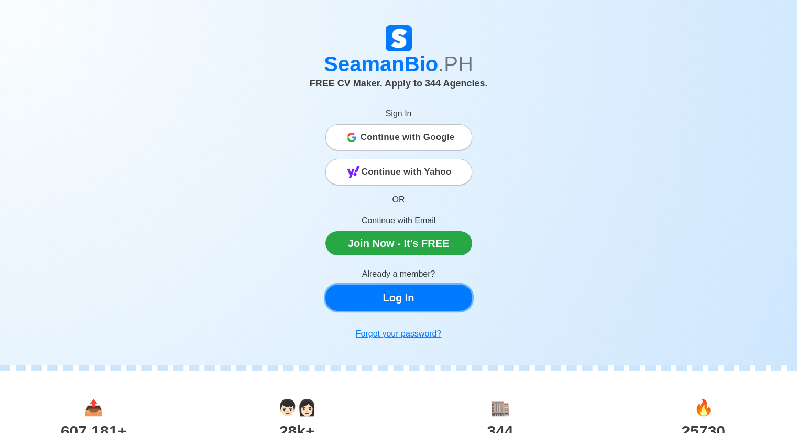
click at [427, 306] on link "Log In" at bounding box center [399, 298] width 147 height 26
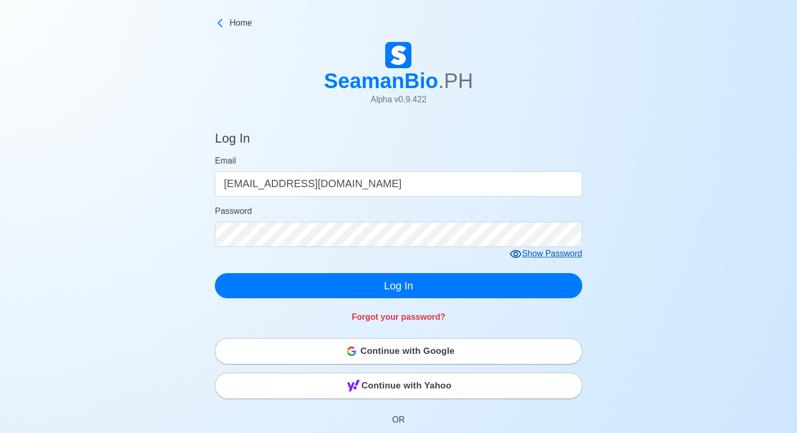
click at [519, 253] on icon at bounding box center [515, 254] width 13 height 13
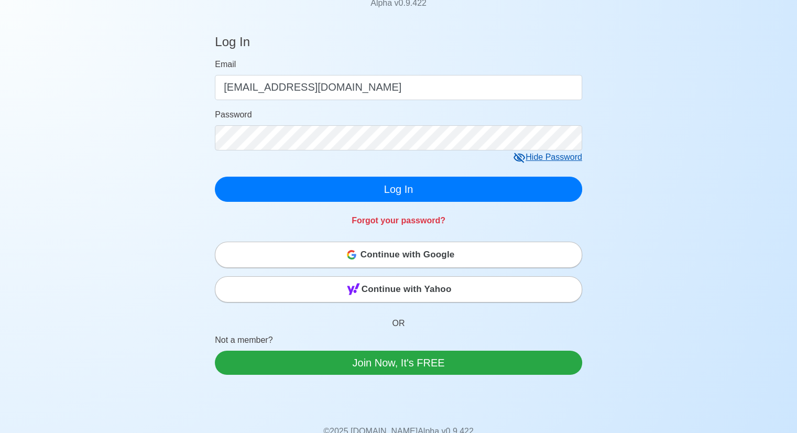
scroll to position [105, 0]
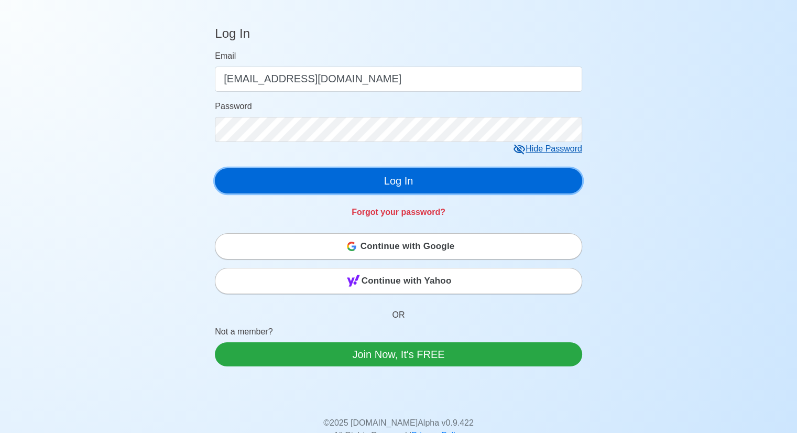
click at [413, 175] on button "Log In" at bounding box center [398, 180] width 367 height 25
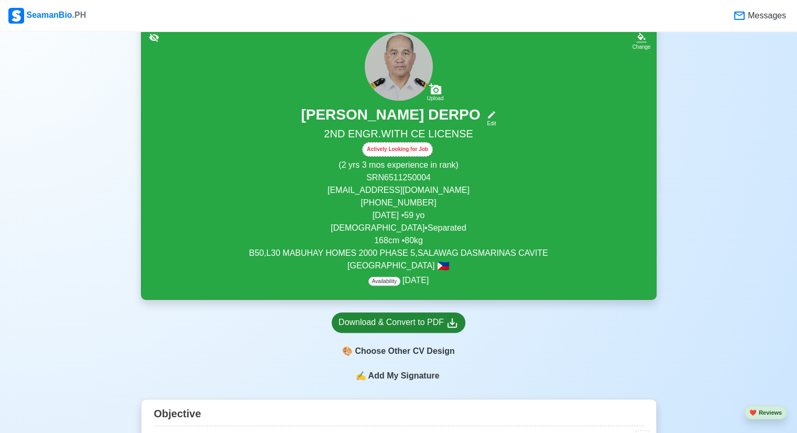
scroll to position [210, 0]
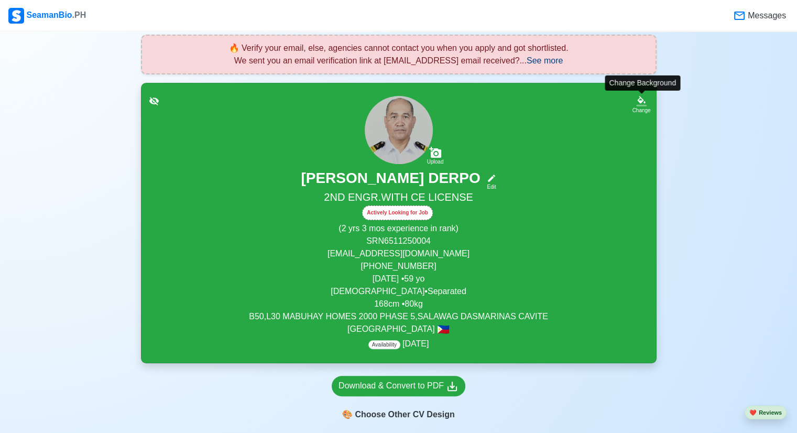
click at [644, 101] on icon at bounding box center [641, 101] width 10 height 10
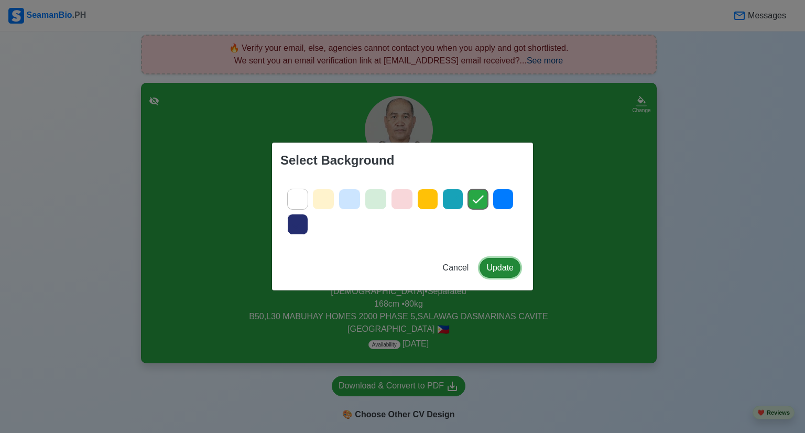
click at [501, 266] on button "Update" at bounding box center [500, 268] width 41 height 20
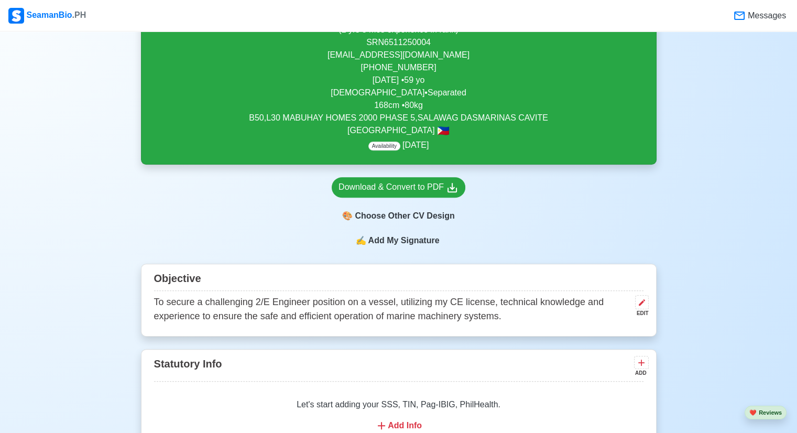
scroll to position [472, 0]
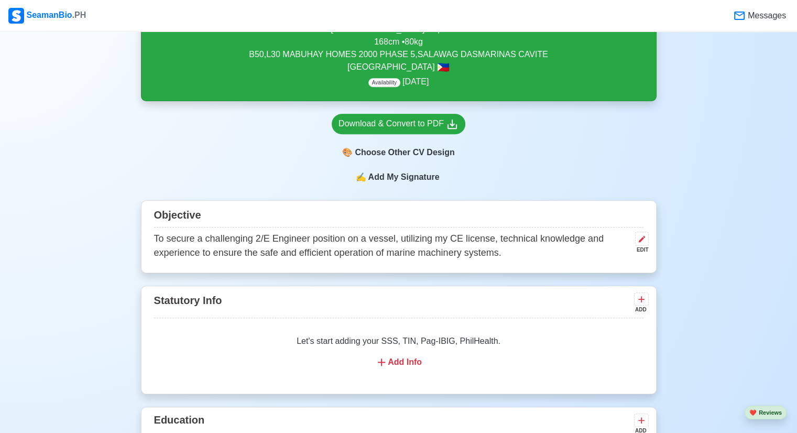
click at [751, 11] on span "Messages" at bounding box center [766, 15] width 40 height 13
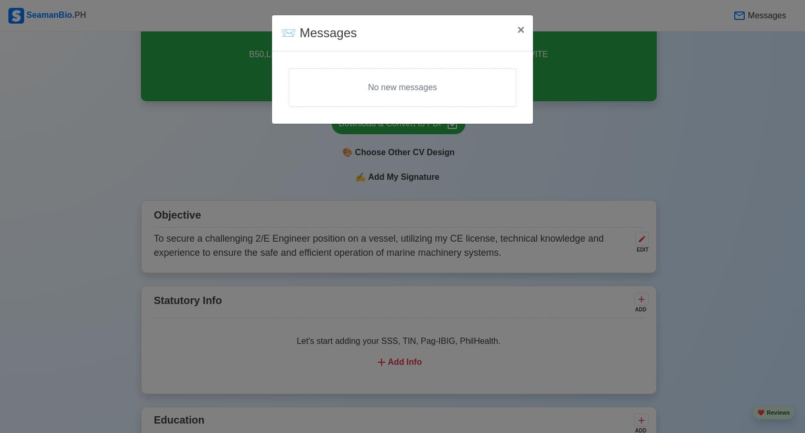
click at [751, 16] on div "📨 Messages × Close No new messages" at bounding box center [402, 216] width 805 height 433
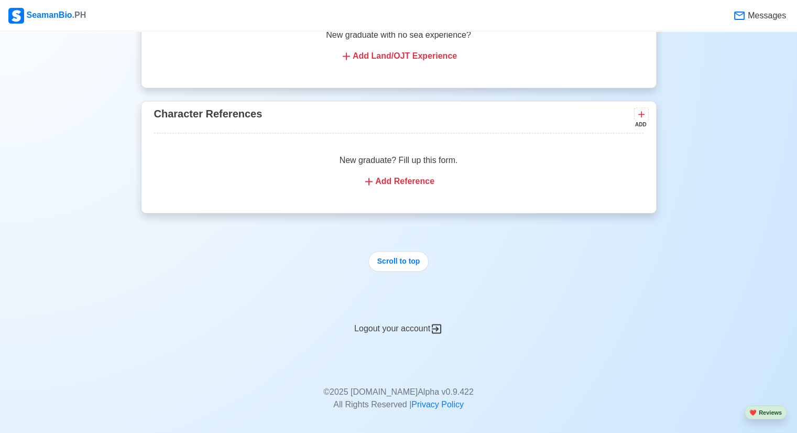
scroll to position [1735, 0]
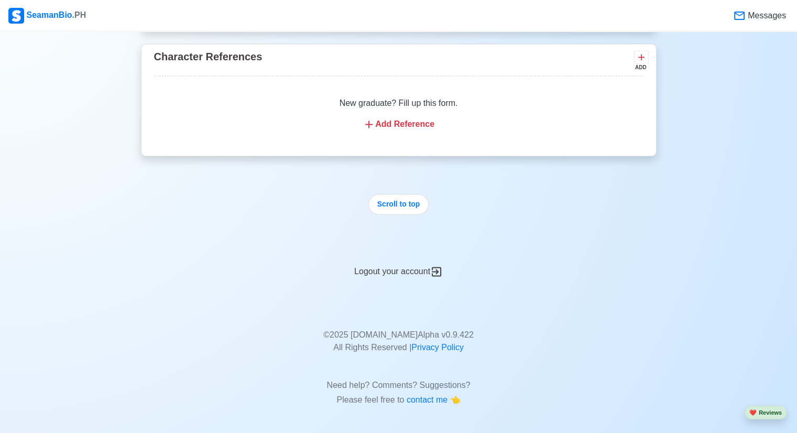
click at [398, 267] on div "Logout your account" at bounding box center [399, 265] width 516 height 26
